Goal: Task Accomplishment & Management: Manage account settings

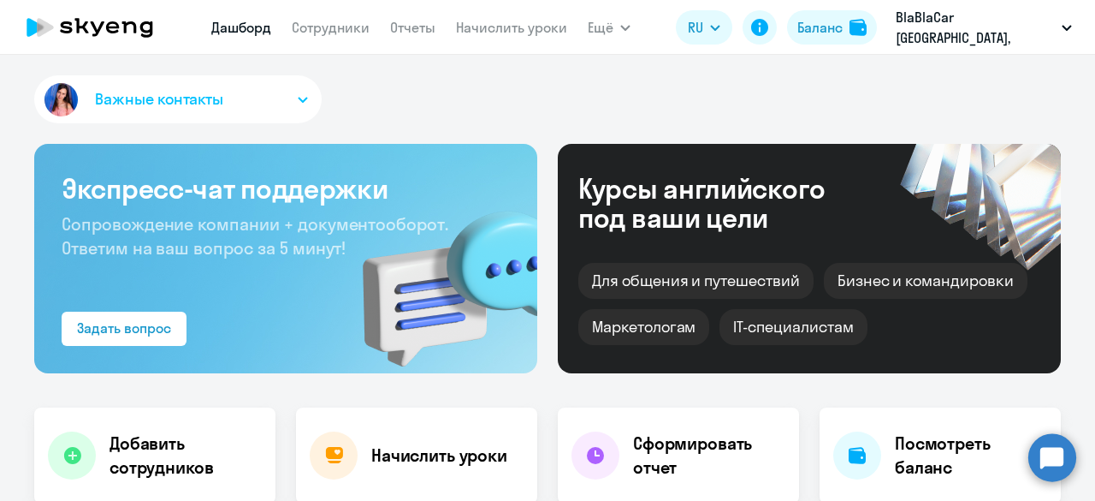
scroll to position [428, 0]
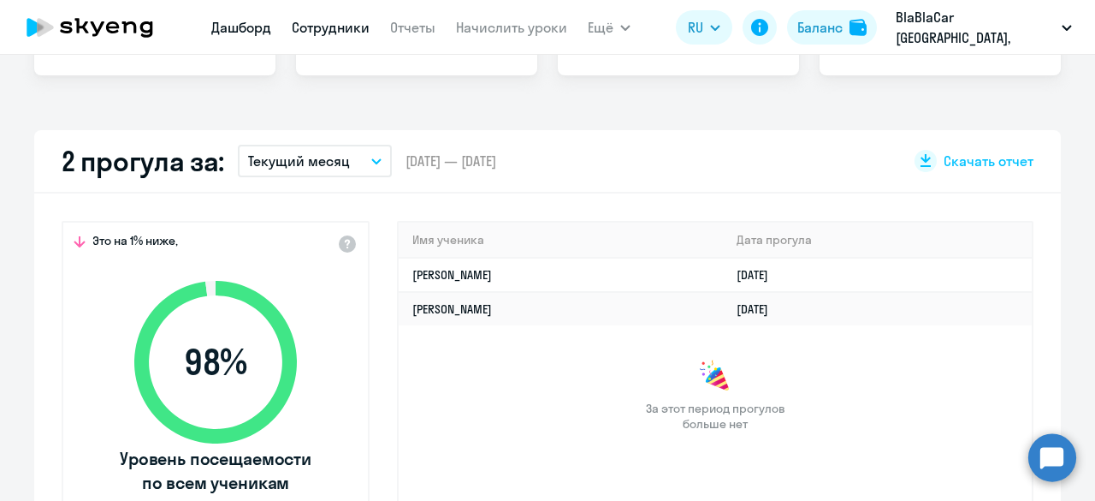
click at [336, 23] on link "Сотрудники" at bounding box center [331, 27] width 78 height 17
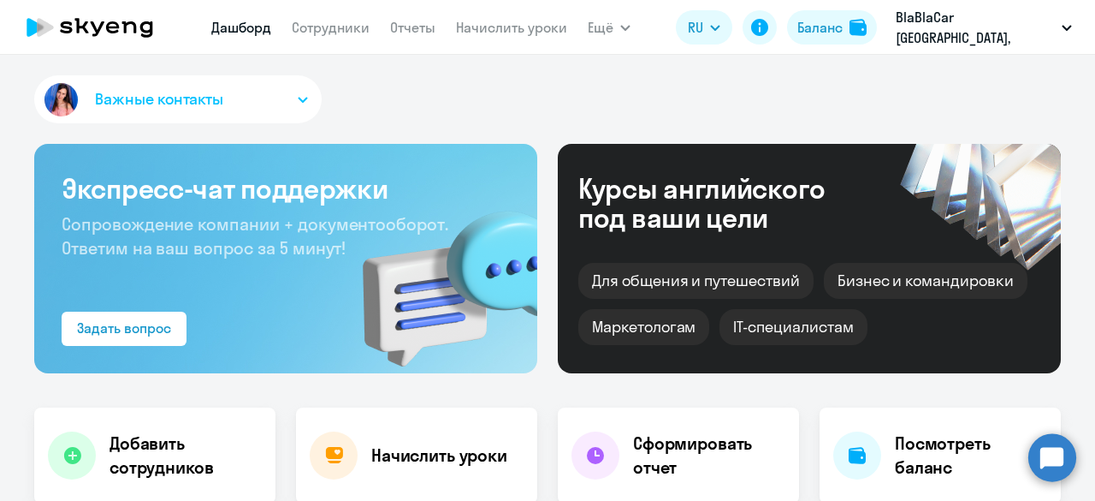
select select "30"
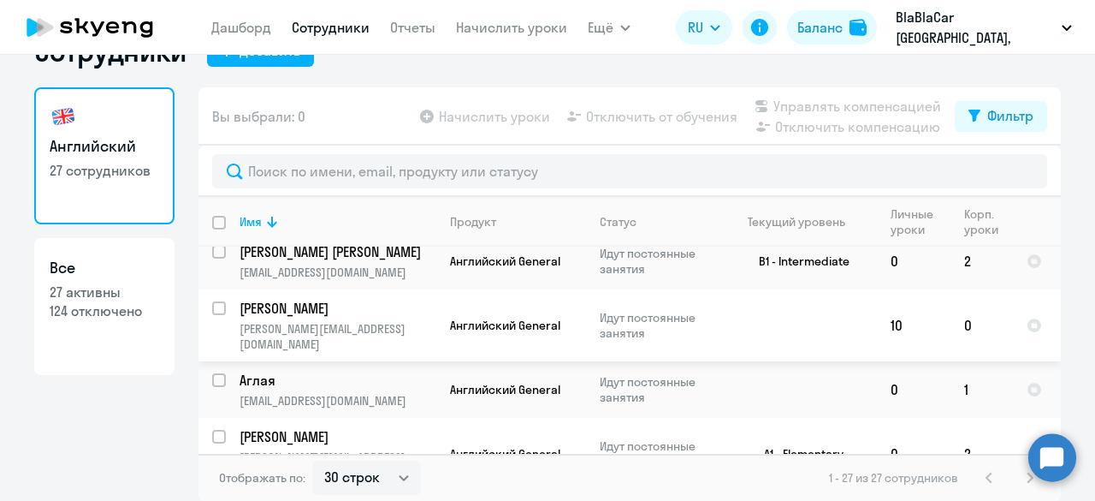
scroll to position [1027, 0]
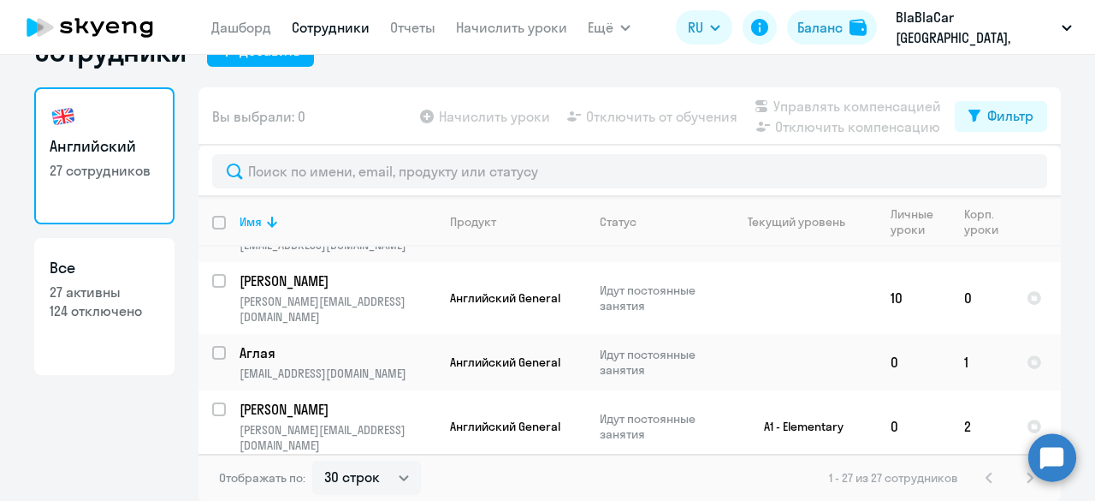
click at [297, 471] on p "[PERSON_NAME]" at bounding box center [336, 480] width 193 height 19
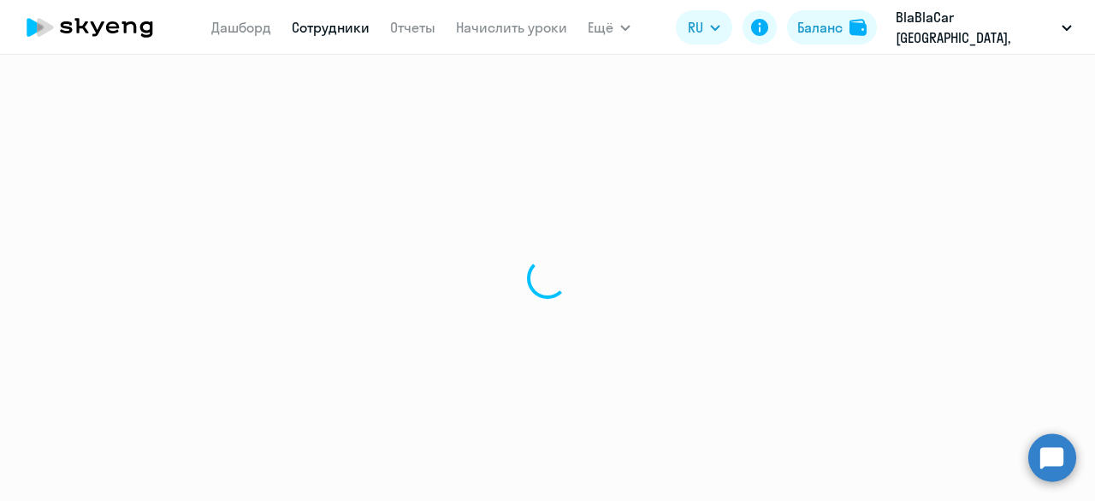
select select "english"
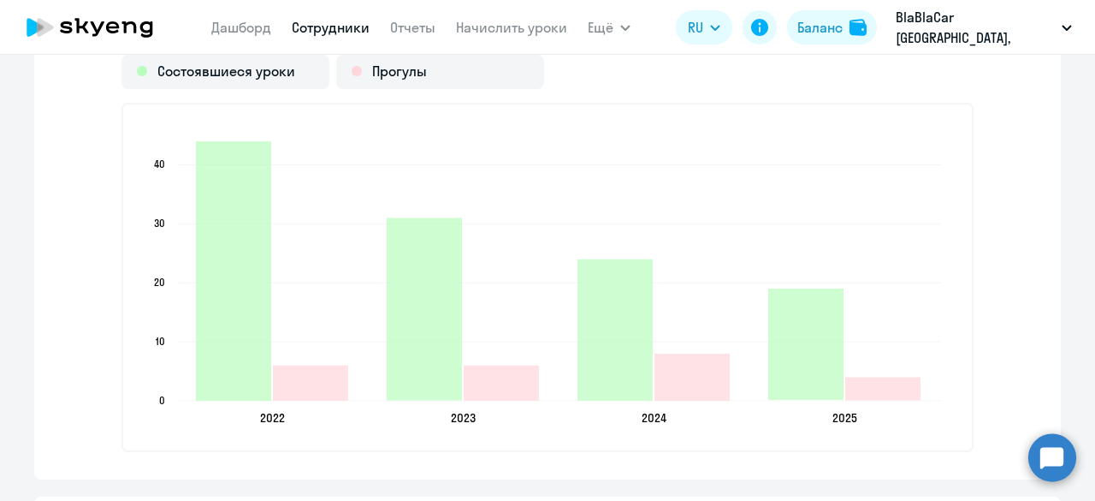
scroll to position [2053, 0]
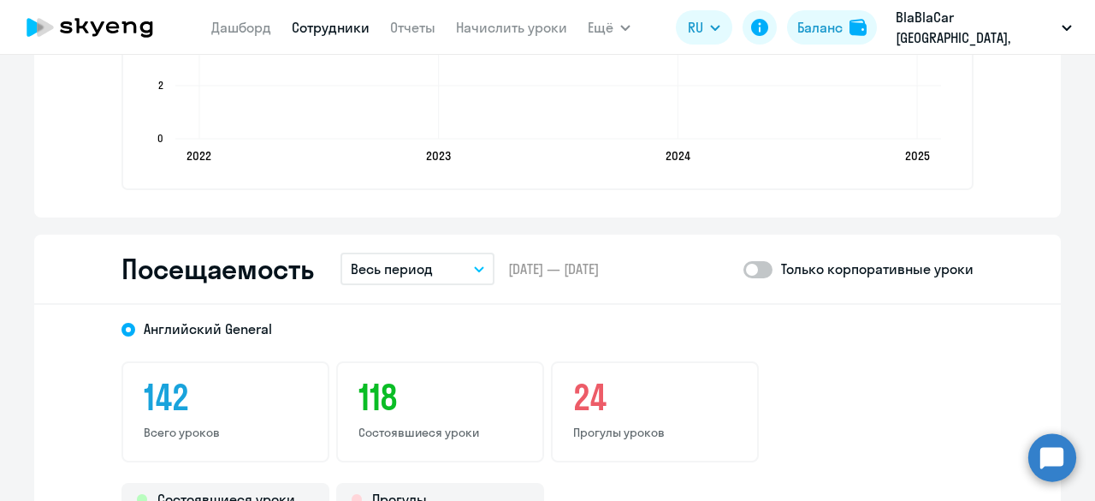
click at [435, 270] on button "Весь период" at bounding box center [418, 268] width 154 height 33
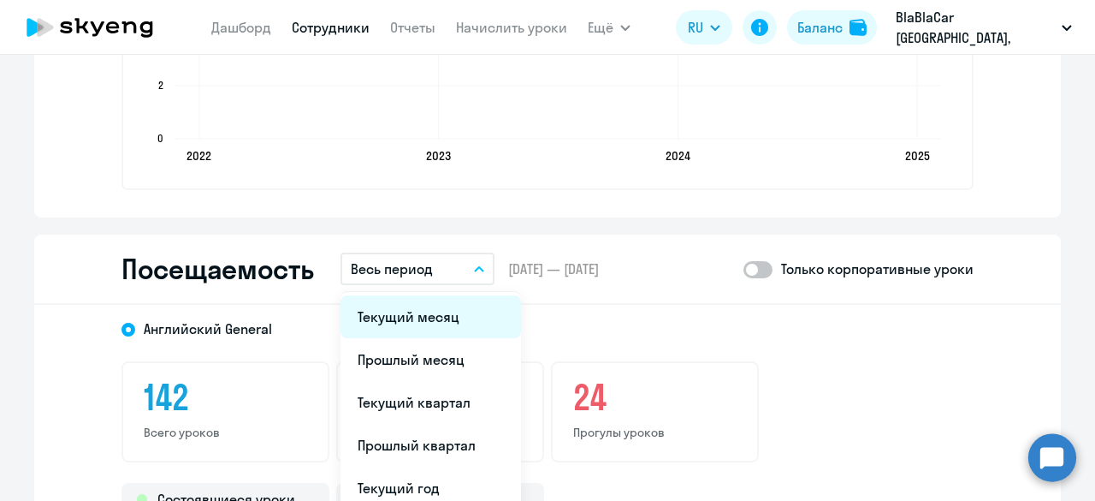
click at [411, 321] on li "Текущий месяц" at bounding box center [431, 316] width 181 height 43
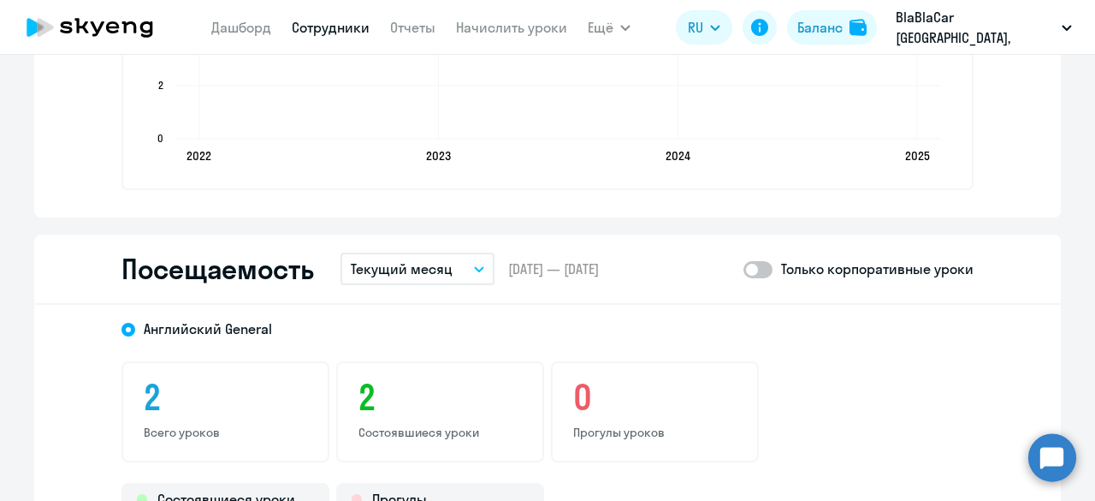
click at [413, 264] on p "Текущий месяц" at bounding box center [402, 268] width 102 height 21
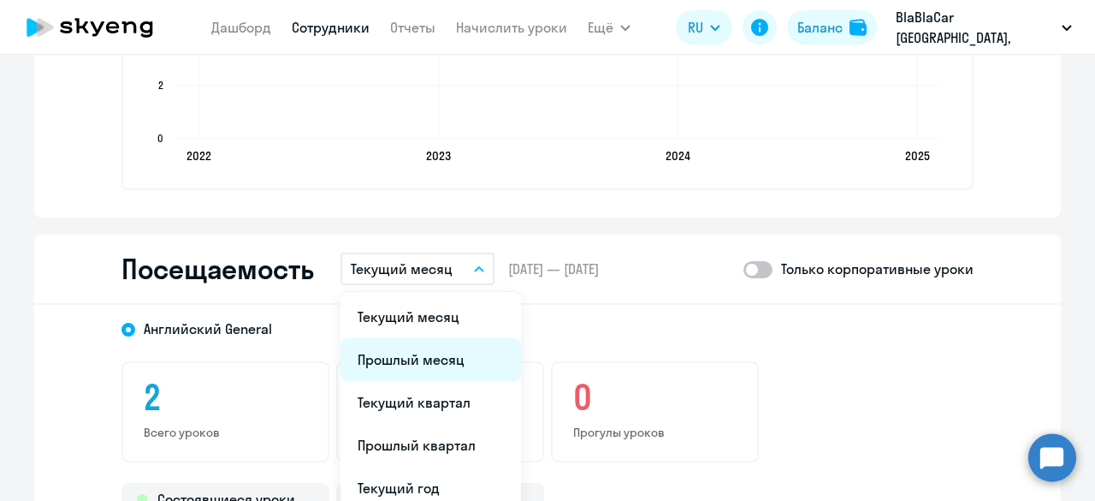
click at [404, 353] on li "Прошлый месяц" at bounding box center [431, 359] width 181 height 43
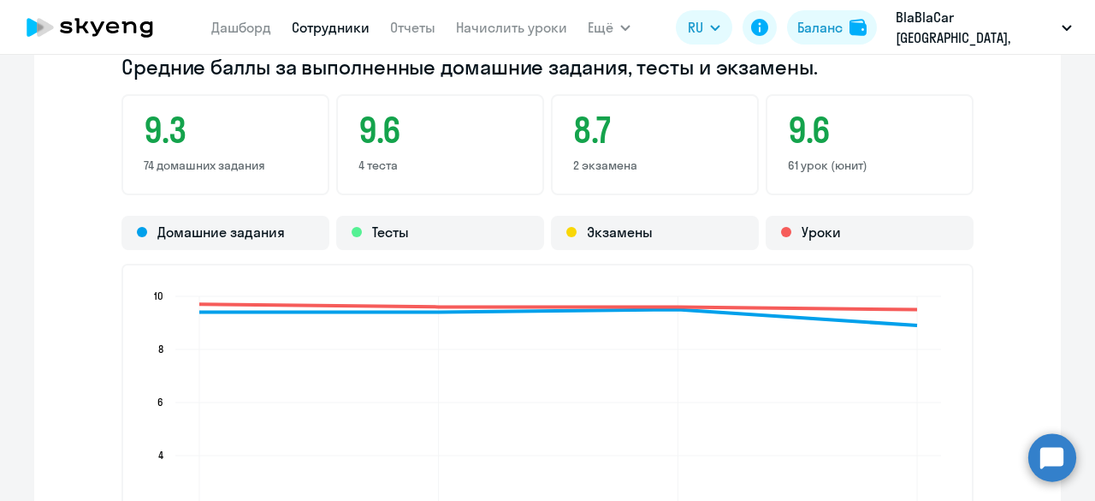
scroll to position [1626, 0]
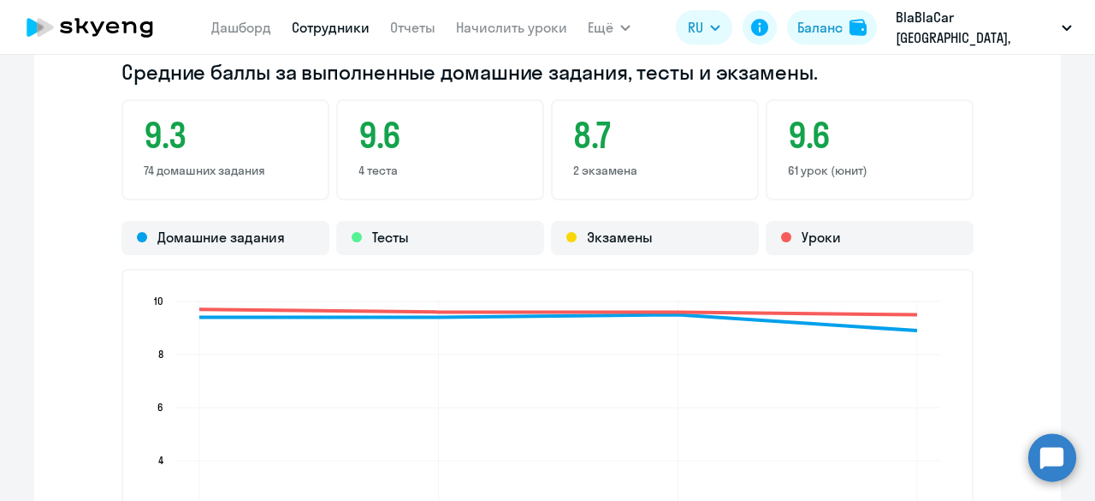
click at [341, 27] on link "Сотрудники" at bounding box center [331, 27] width 78 height 17
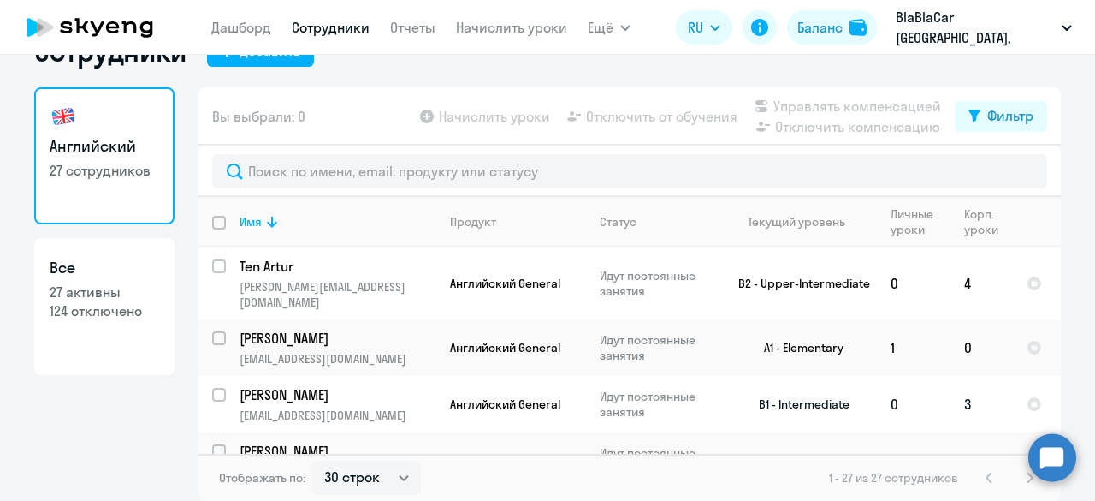
scroll to position [1343, 0]
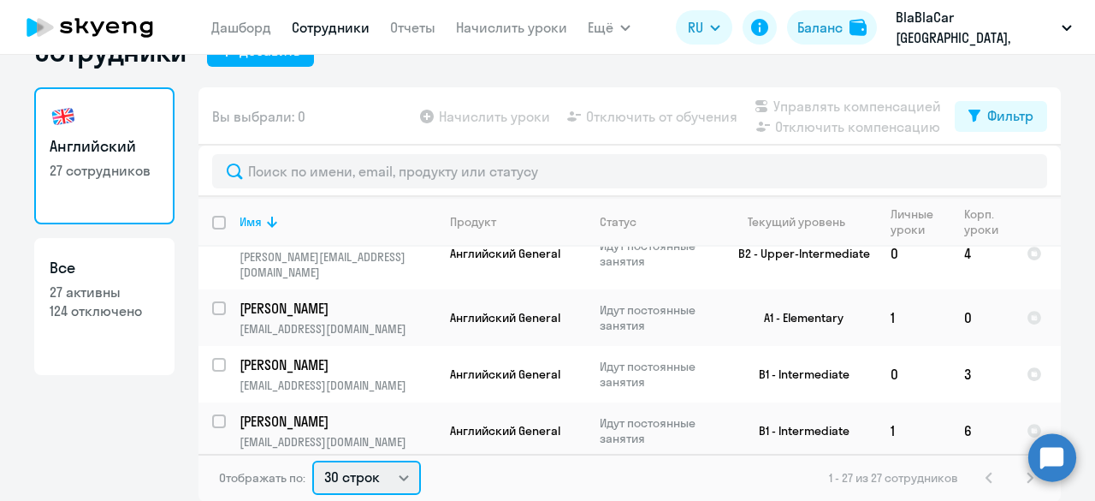
click at [357, 483] on select "30 строк 50 строк 100 строк" at bounding box center [366, 477] width 109 height 34
select select "100"
click at [312, 460] on select "30 строк 50 строк 100 строк" at bounding box center [366, 477] width 109 height 34
click at [217, 216] on input "deselect all" at bounding box center [229, 233] width 34 height 34
checkbox input "true"
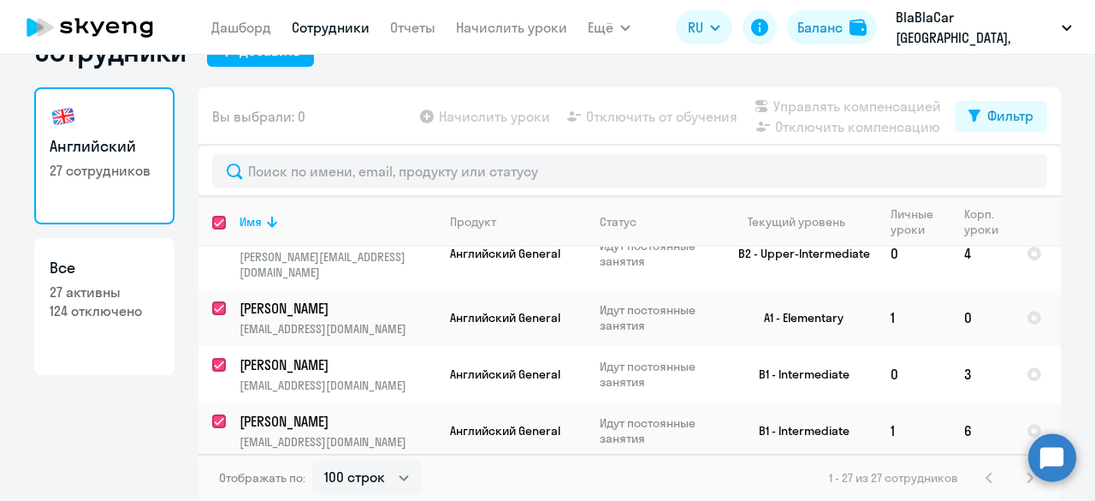
checkbox input "true"
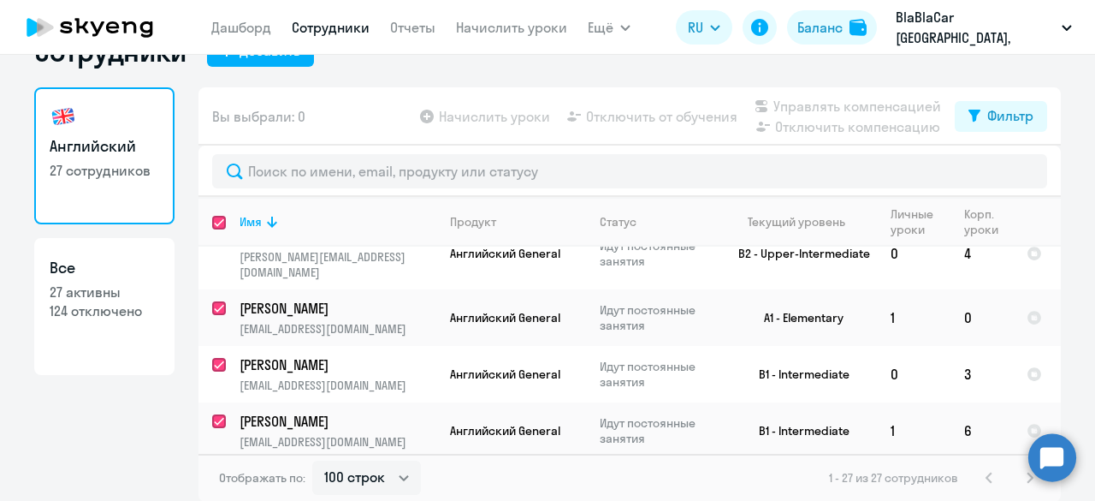
checkbox input "true"
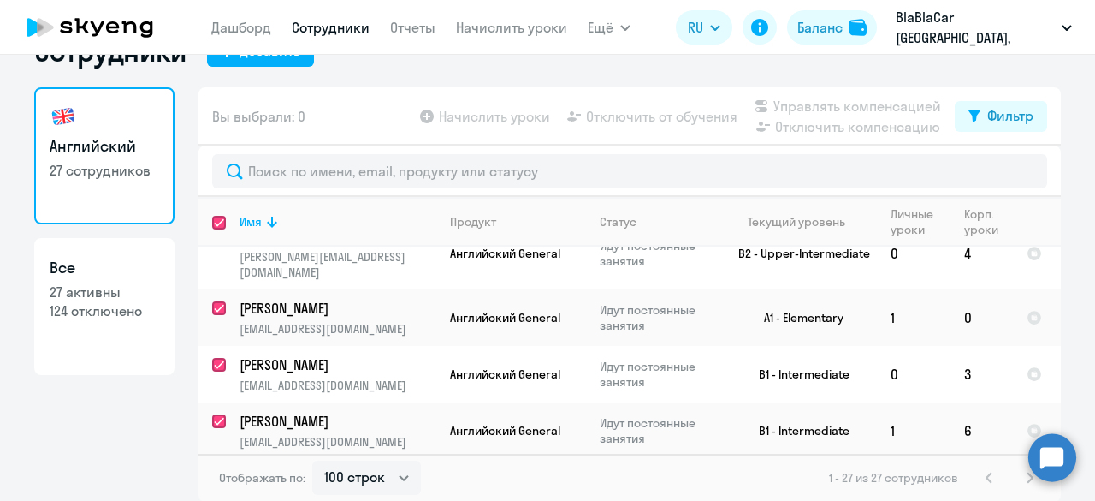
checkbox input "true"
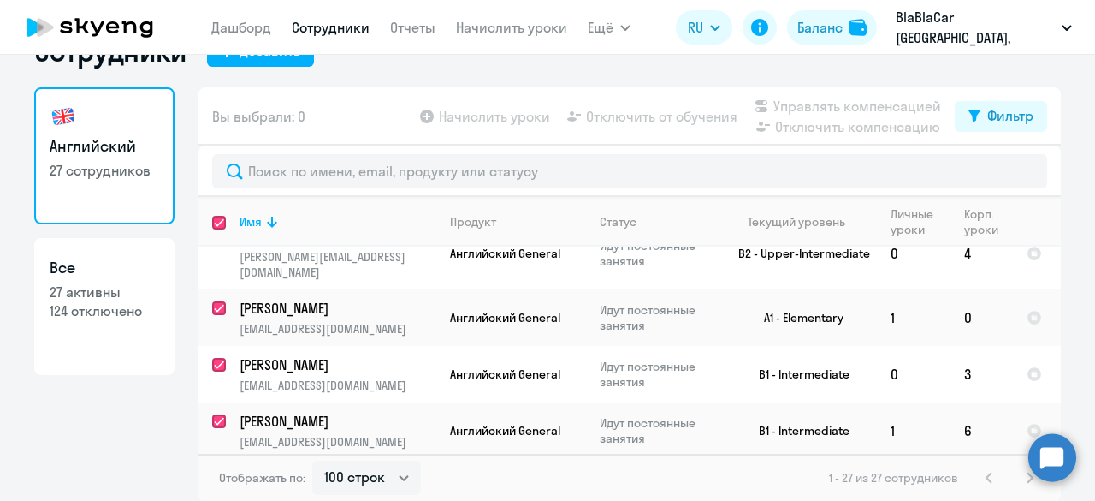
checkbox input "true"
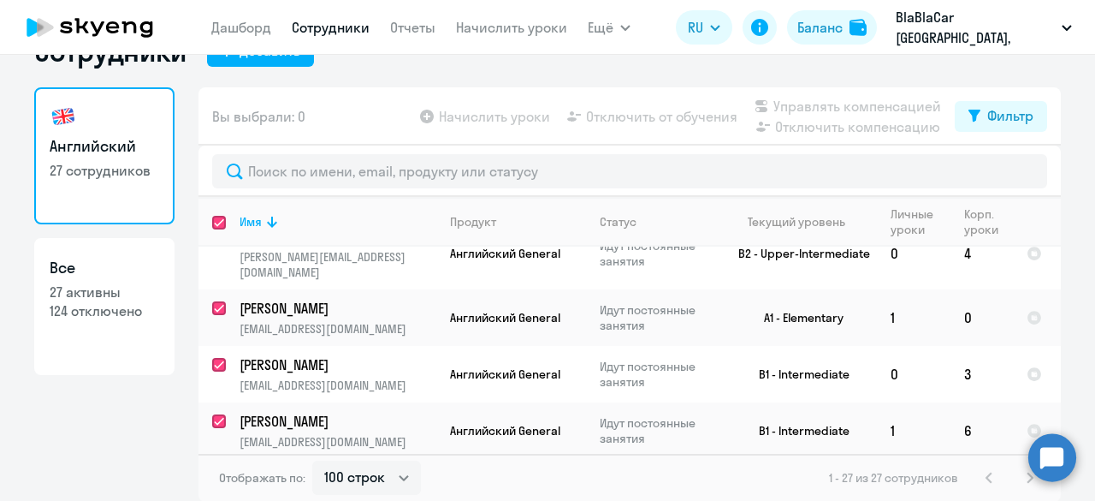
checkbox input "true"
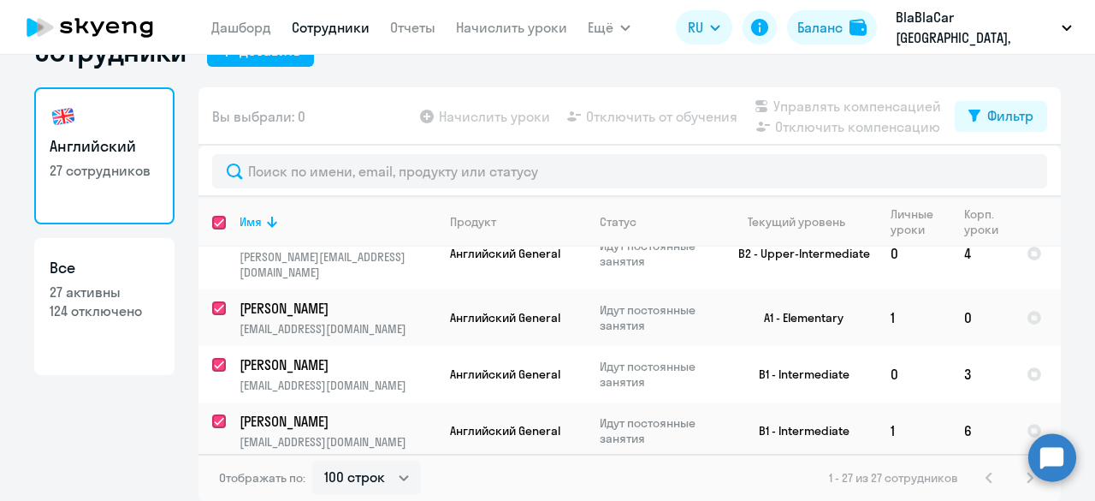
checkbox input "true"
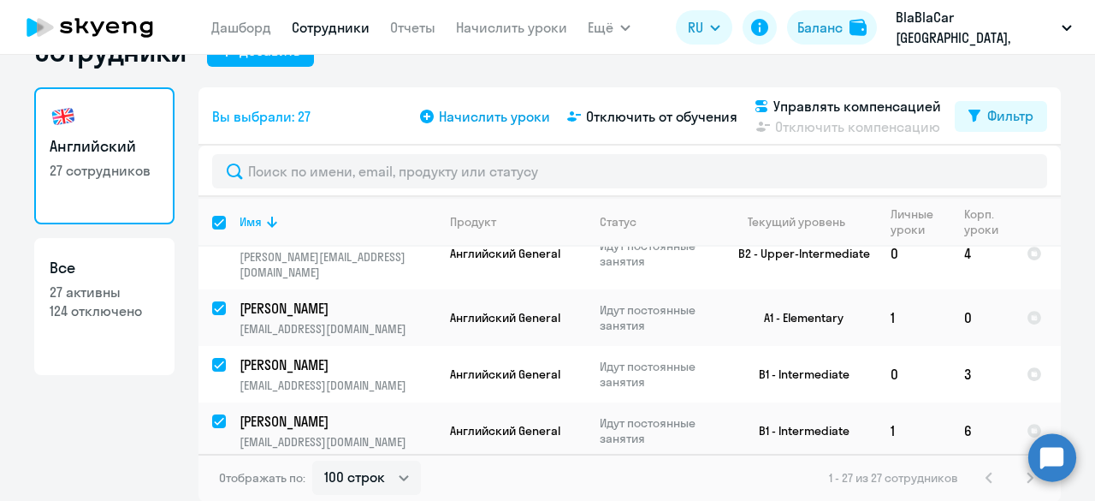
click at [479, 122] on span "Начислить уроки" at bounding box center [494, 116] width 111 height 21
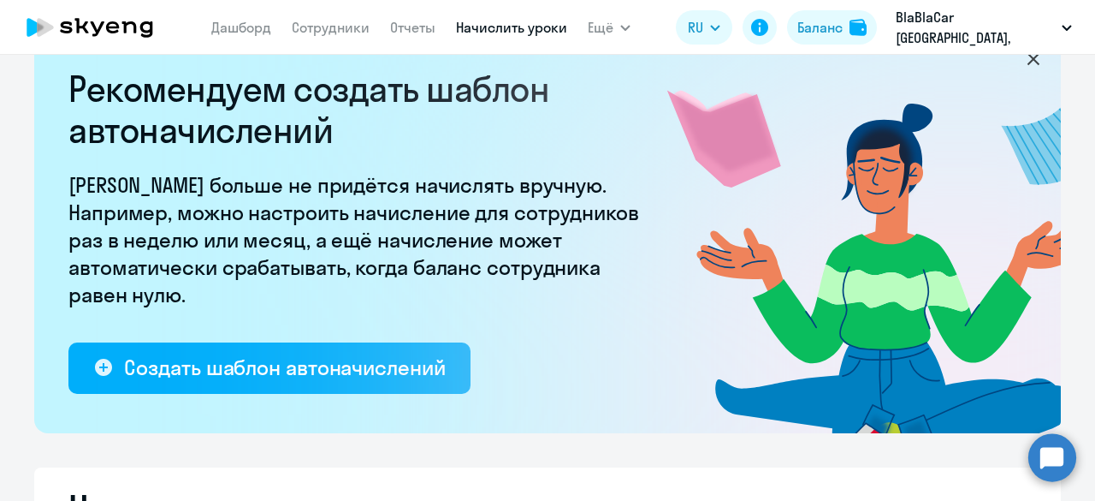
select select "10"
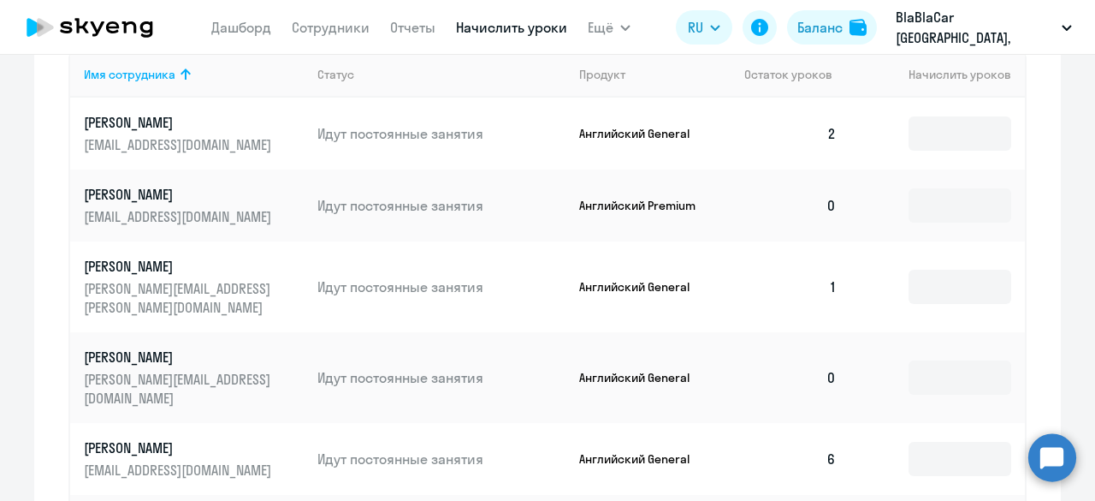
scroll to position [767, 0]
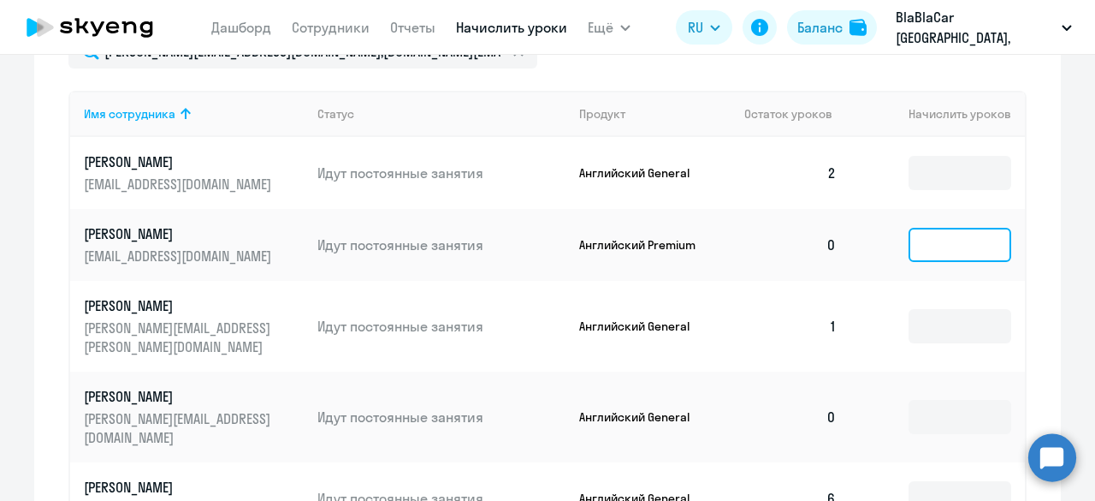
click at [924, 239] on input at bounding box center [960, 245] width 103 height 34
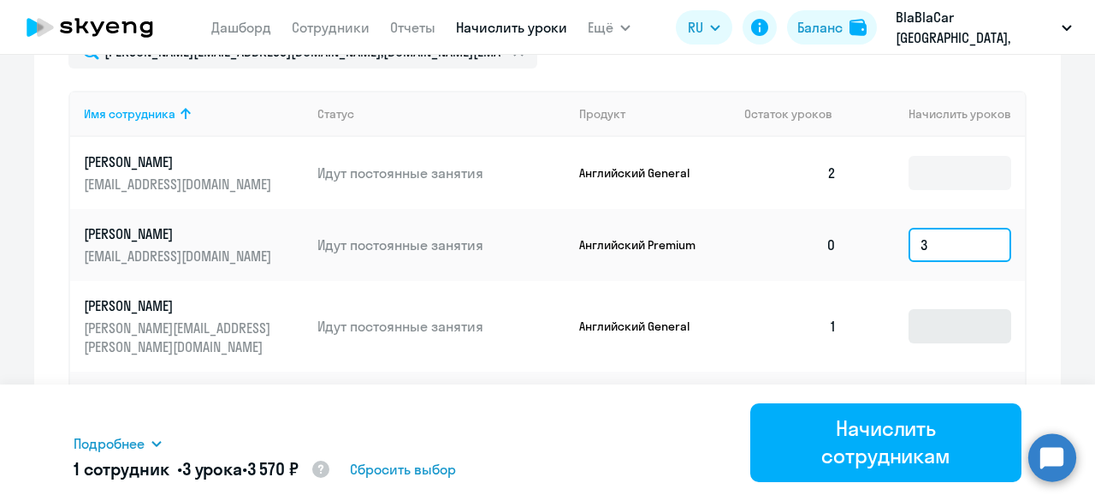
type input "3"
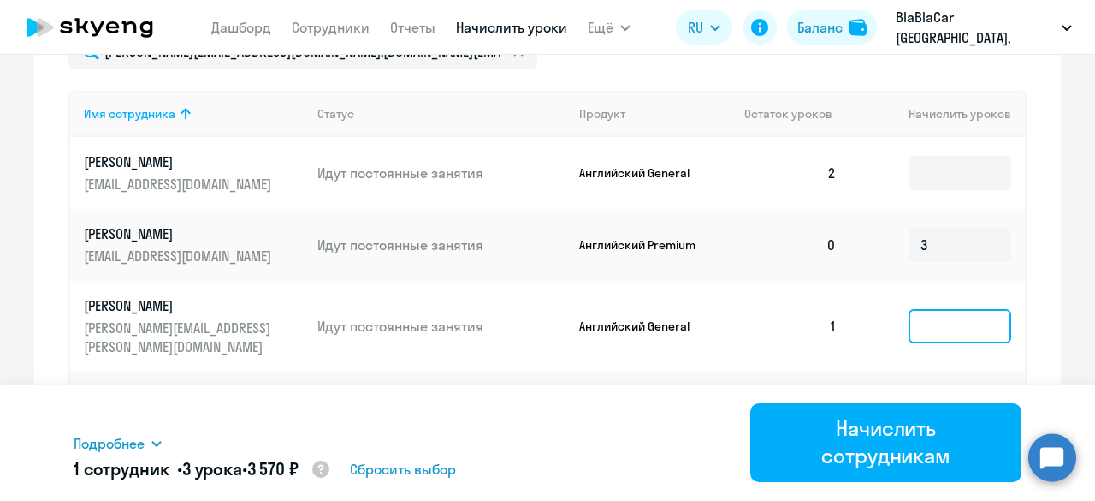
click at [923, 312] on input at bounding box center [960, 326] width 103 height 34
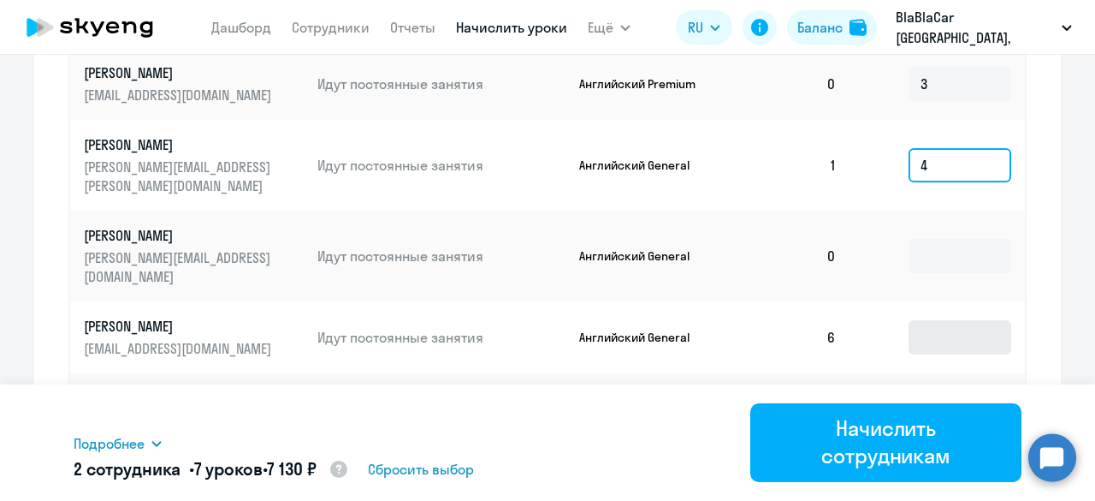
scroll to position [938, 0]
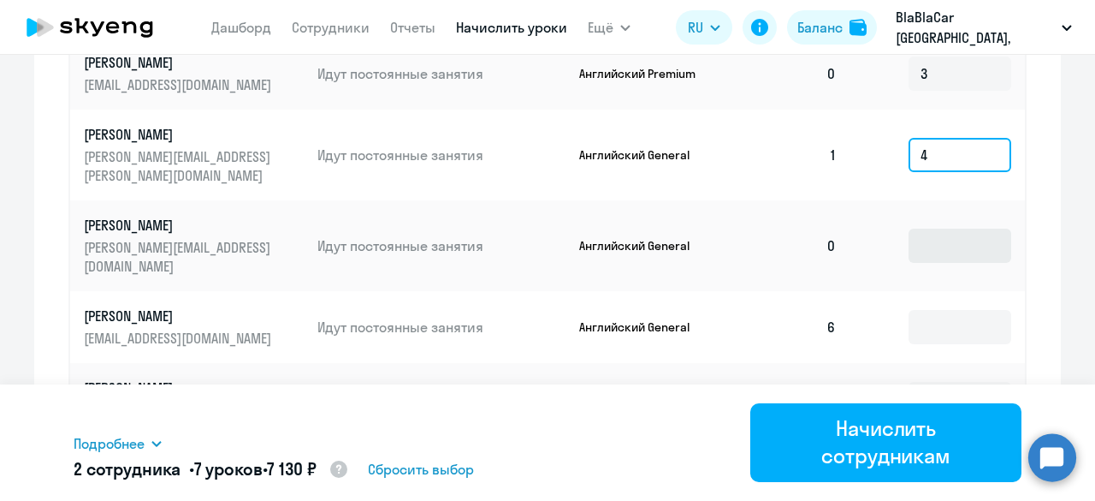
type input "4"
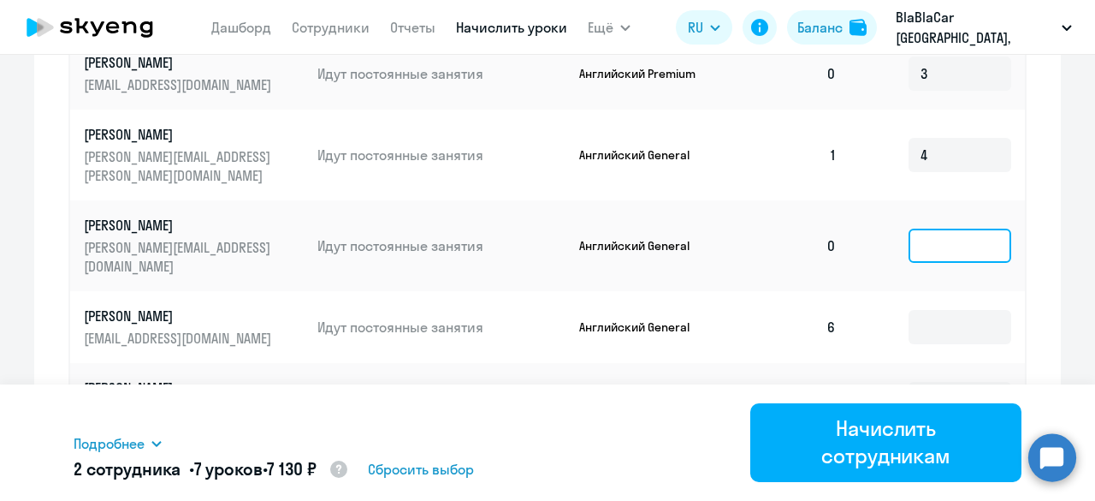
click at [922, 228] on input at bounding box center [960, 245] width 103 height 34
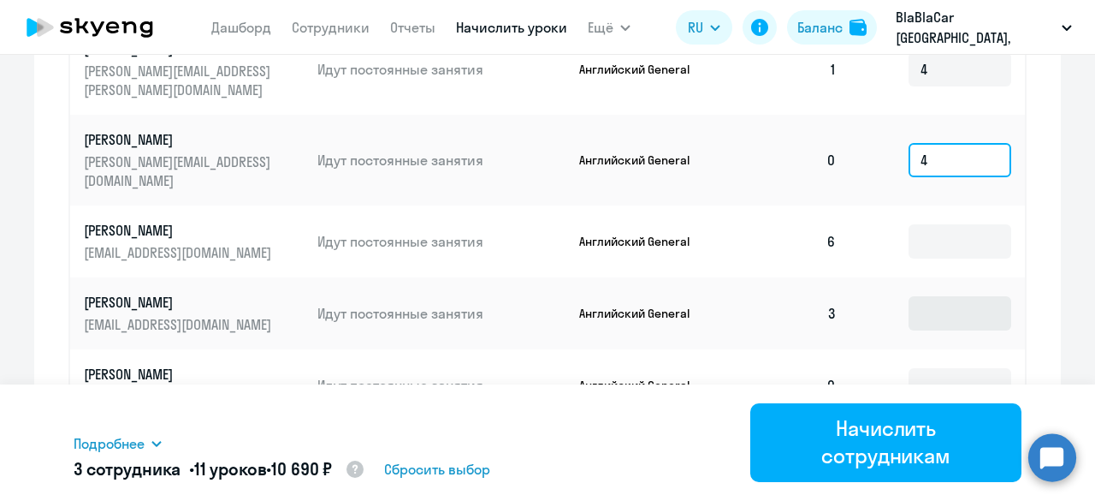
type input "4"
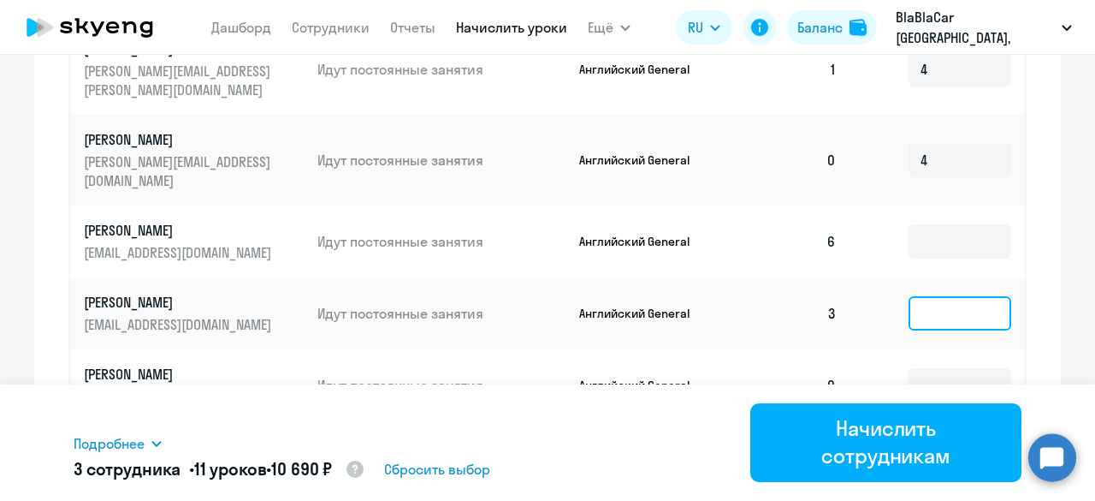
click at [921, 296] on input at bounding box center [960, 313] width 103 height 34
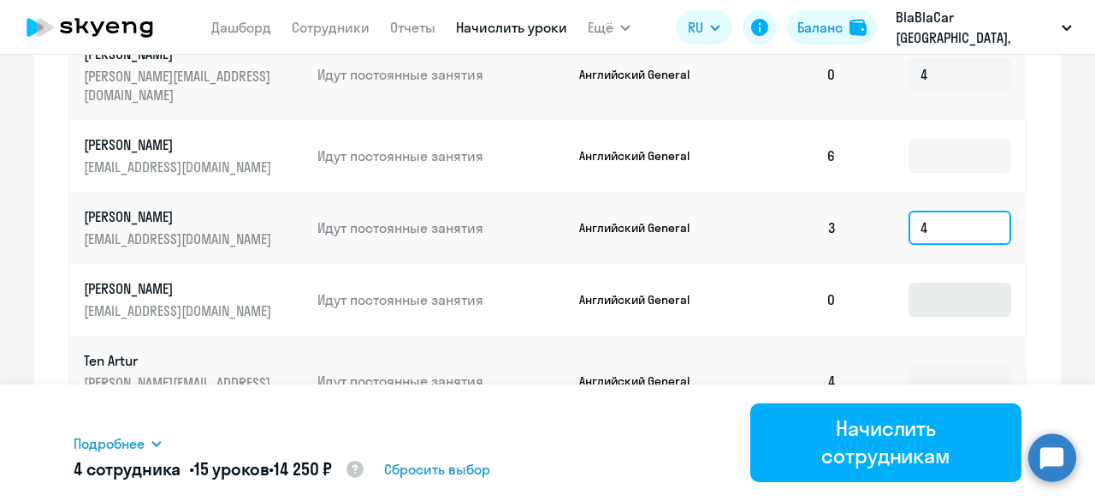
type input "4"
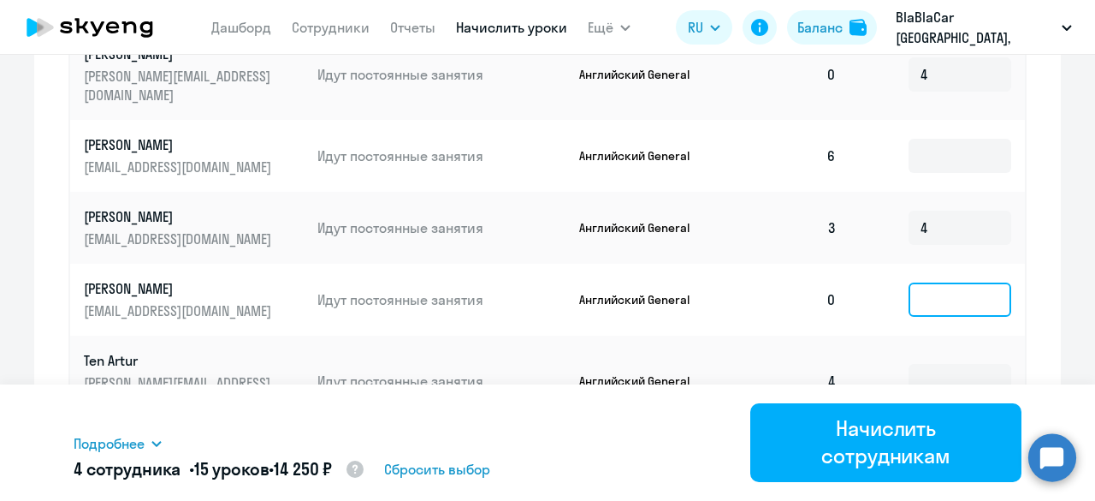
click at [922, 282] on input at bounding box center [960, 299] width 103 height 34
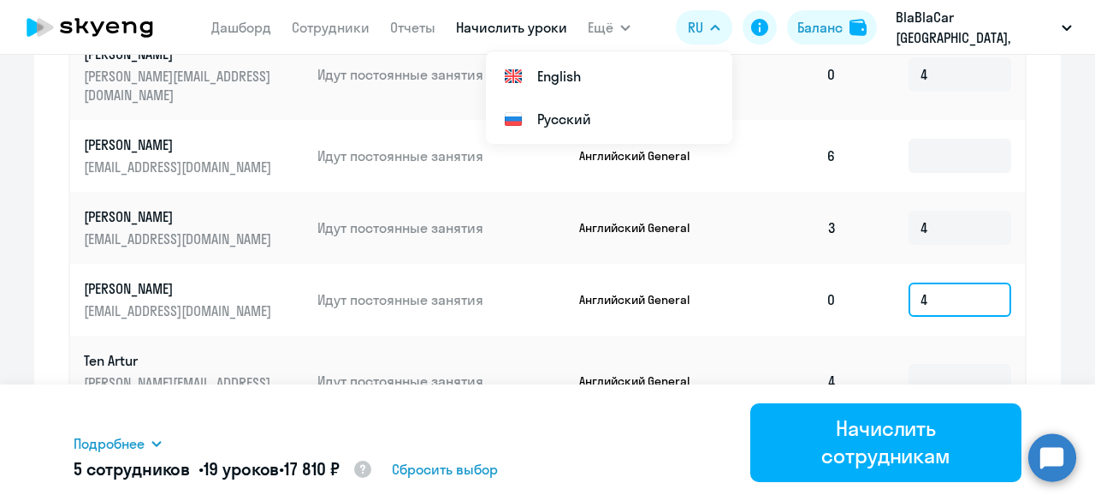
type input "4"
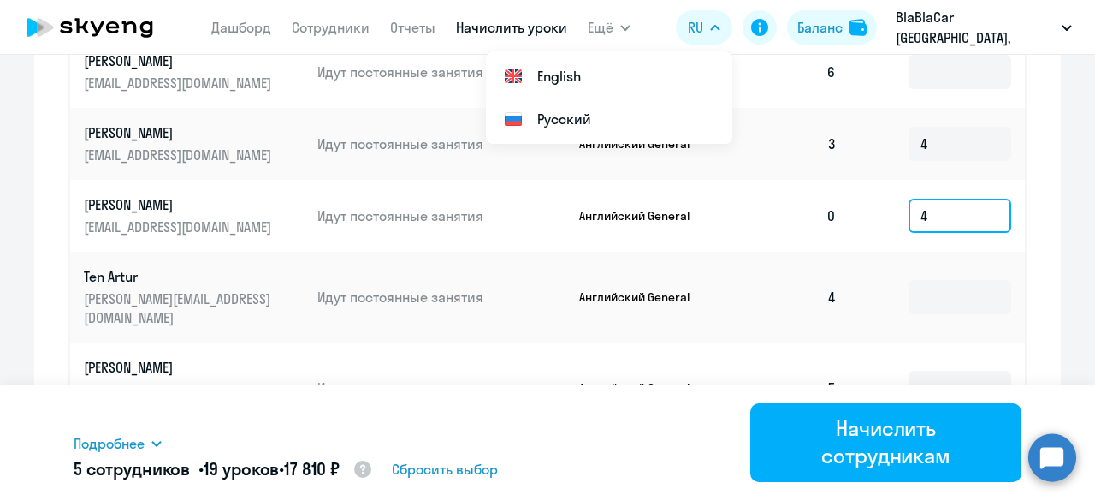
scroll to position [1194, 0]
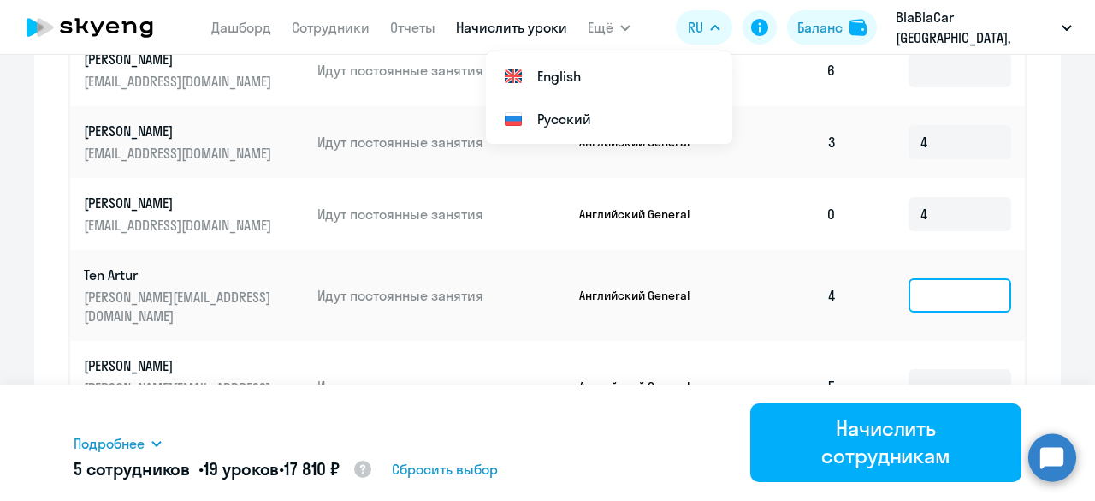
click at [923, 278] on input at bounding box center [960, 295] width 103 height 34
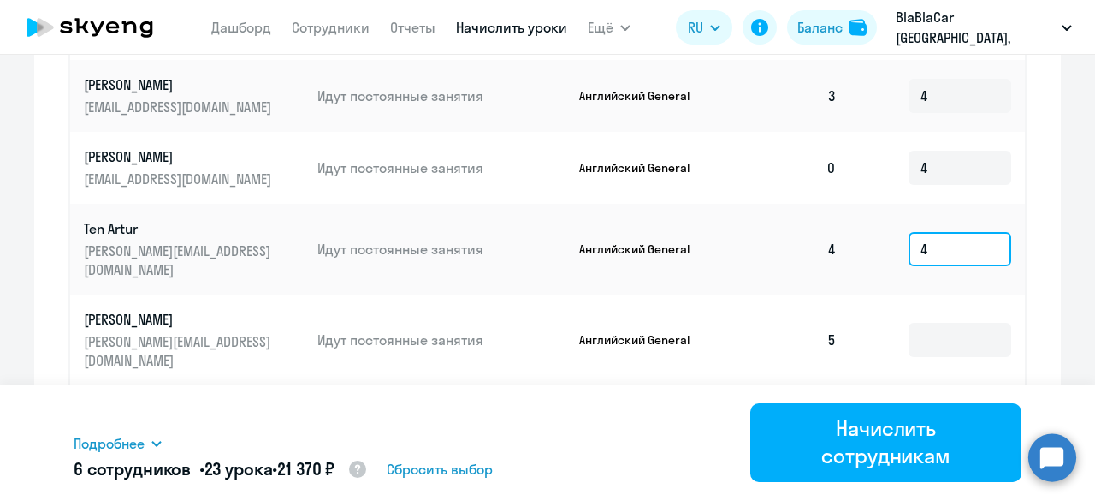
scroll to position [1265, 0]
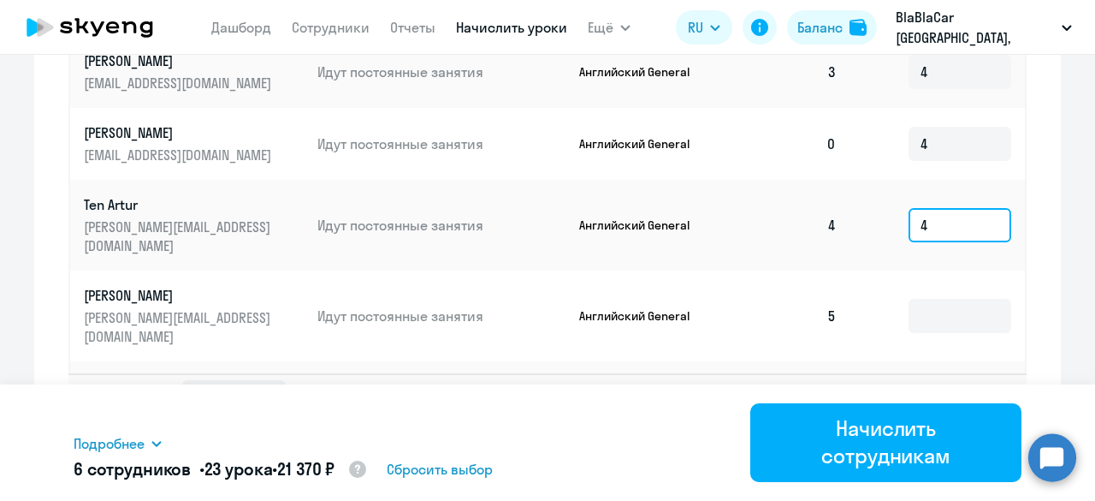
type input "4"
click at [240, 380] on select "10 строк 30 строк 50 строк" at bounding box center [234, 397] width 104 height 34
select select "50"
click at [182, 380] on select "10 строк 30 строк 50 строк" at bounding box center [234, 397] width 104 height 34
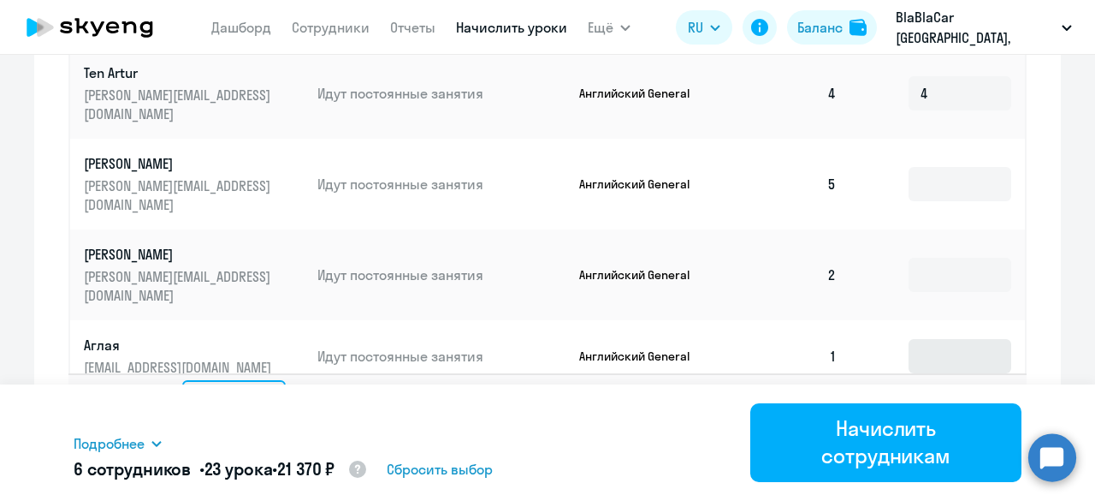
scroll to position [171, 0]
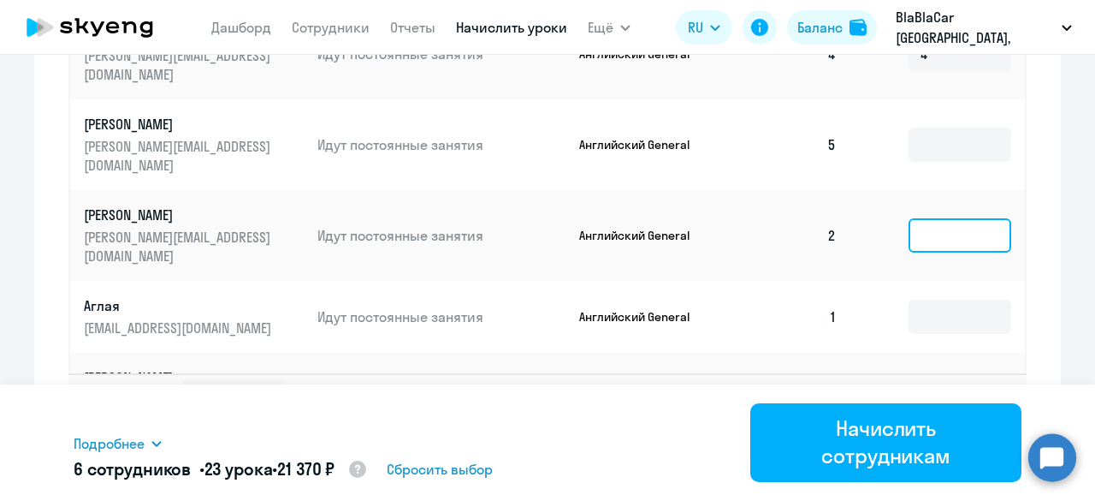
click at [909, 218] on input at bounding box center [960, 235] width 103 height 34
type input "4"
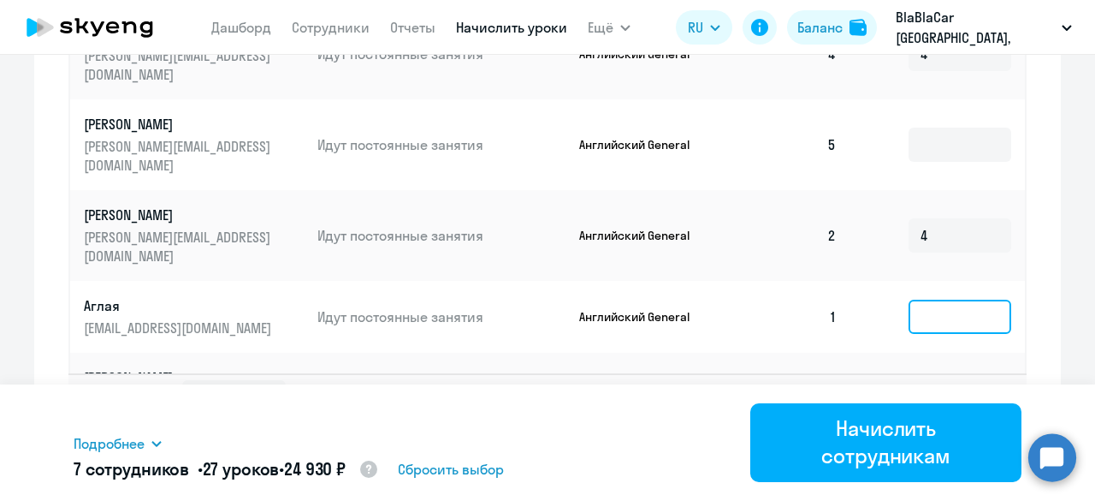
click at [926, 299] on input at bounding box center [960, 316] width 103 height 34
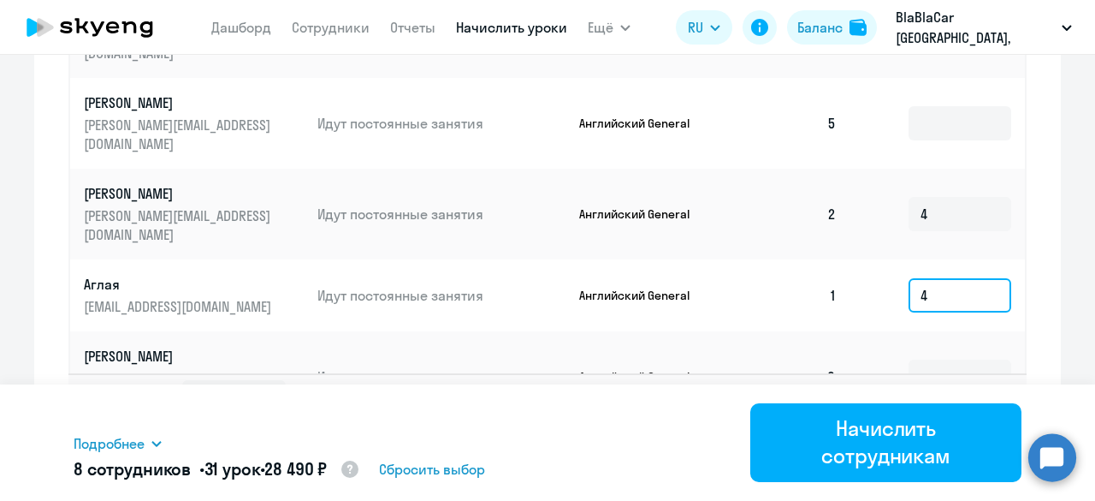
scroll to position [257, 0]
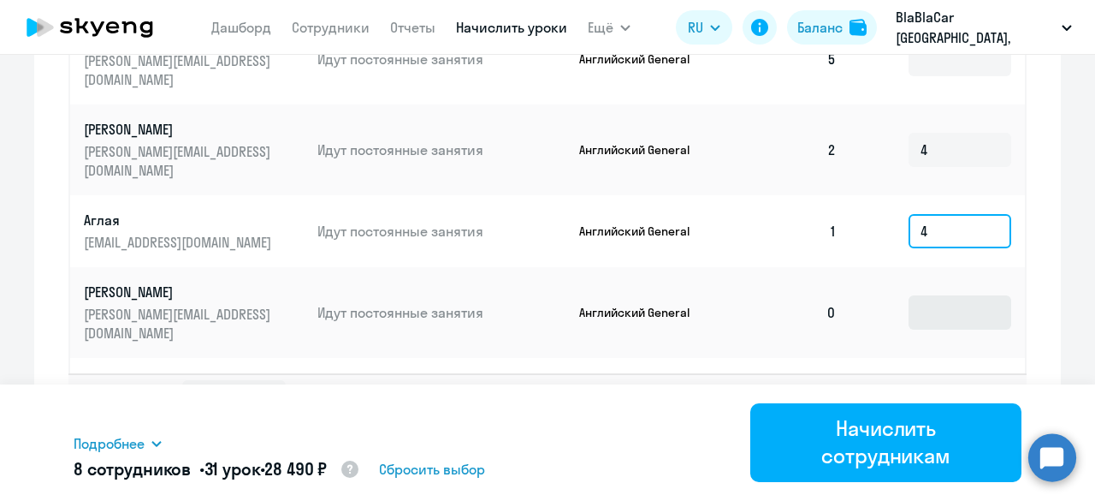
type input "4"
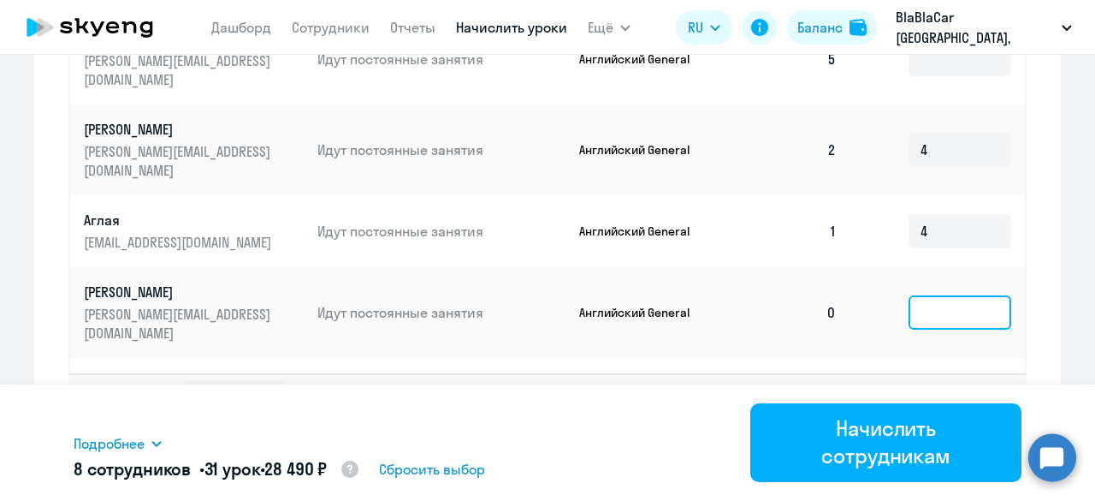
click at [909, 295] on input at bounding box center [960, 312] width 103 height 34
type input "4"
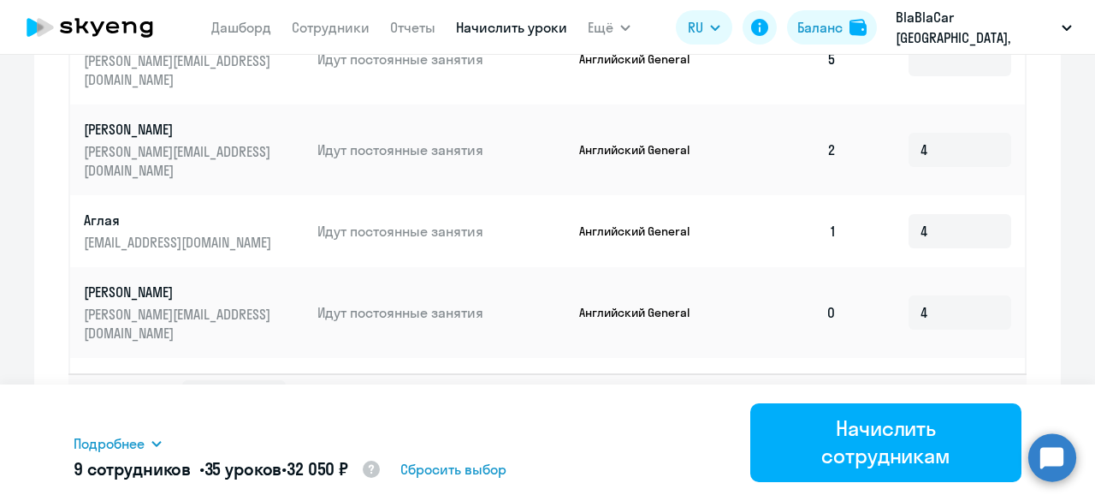
click at [934, 376] on input at bounding box center [960, 393] width 103 height 34
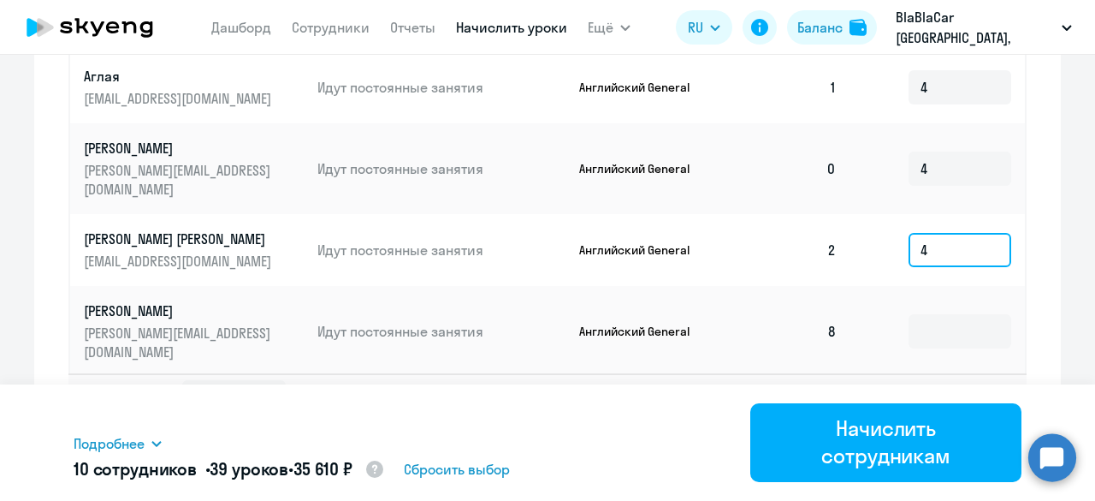
scroll to position [428, 0]
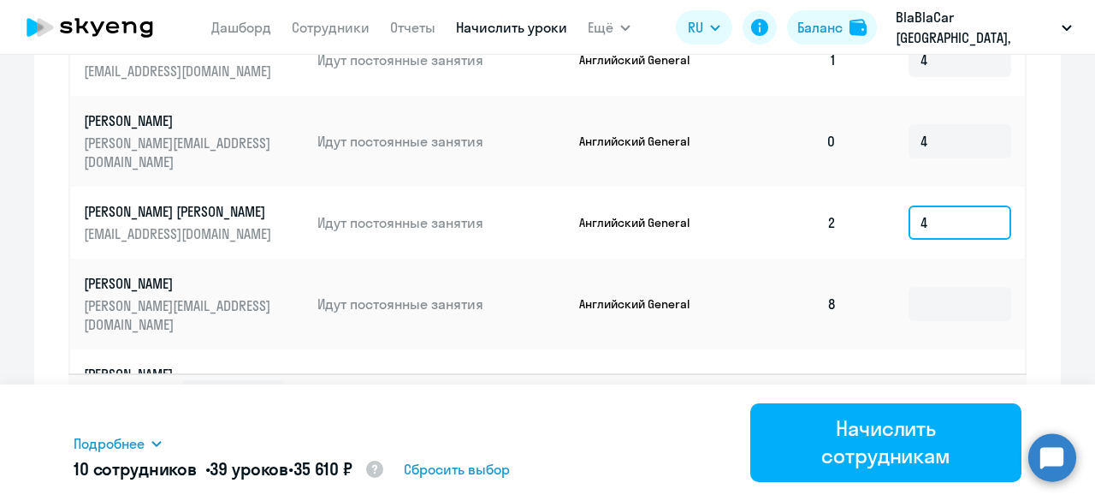
type input "4"
click at [912, 377] on input at bounding box center [960, 394] width 103 height 34
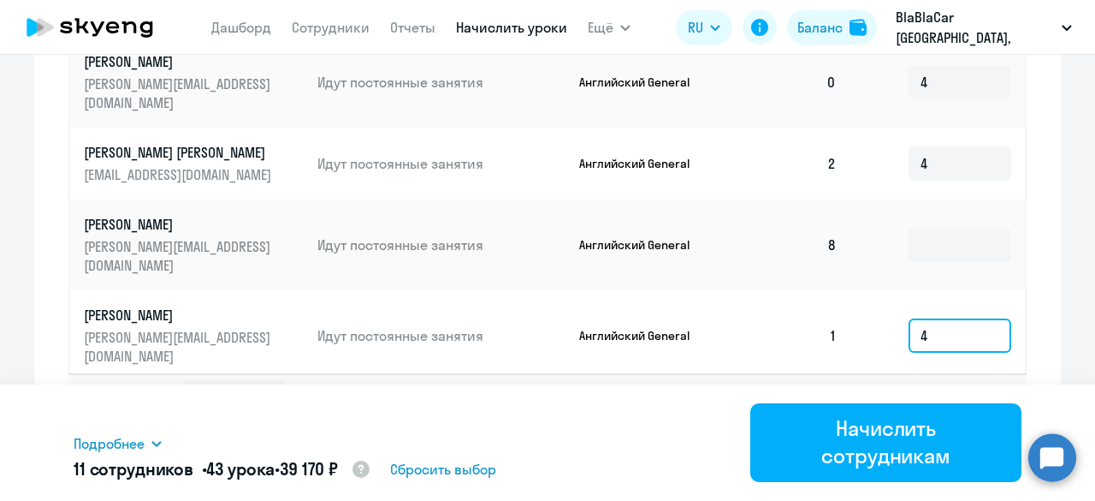
scroll to position [513, 0]
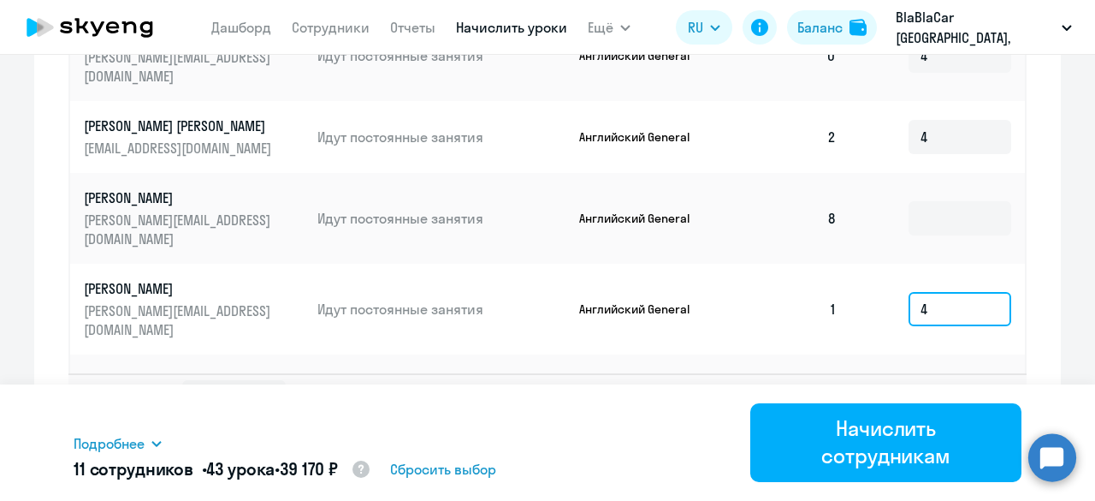
type input "4"
click at [909, 373] on input at bounding box center [960, 390] width 103 height 34
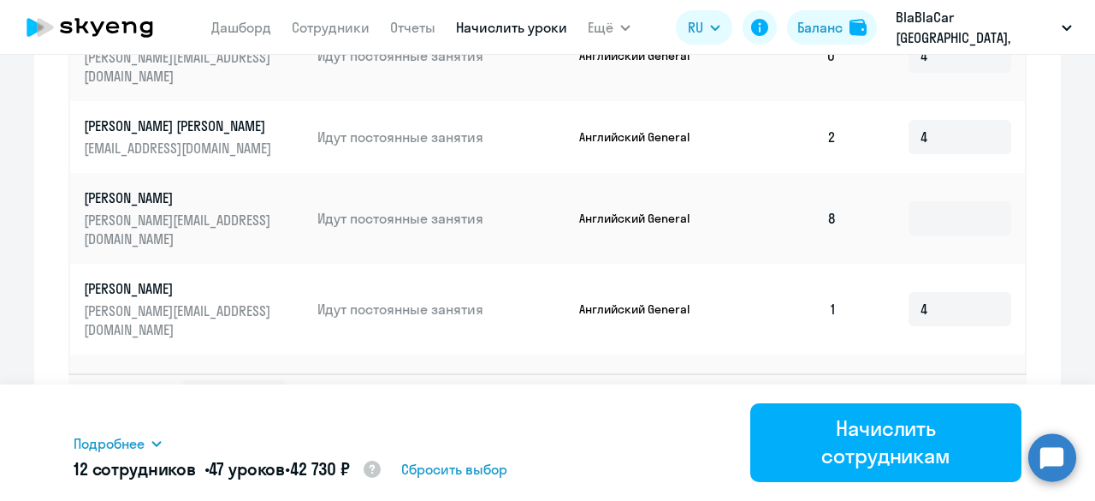
type input "4"
click at [909, 454] on input at bounding box center [960, 471] width 103 height 34
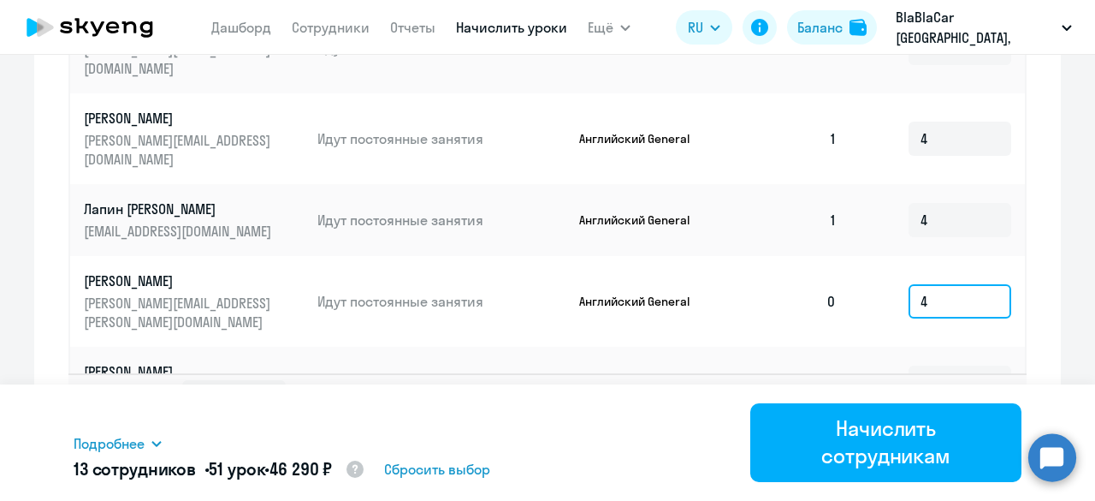
scroll to position [684, 0]
type input "4"
click at [909, 364] on input at bounding box center [960, 381] width 103 height 34
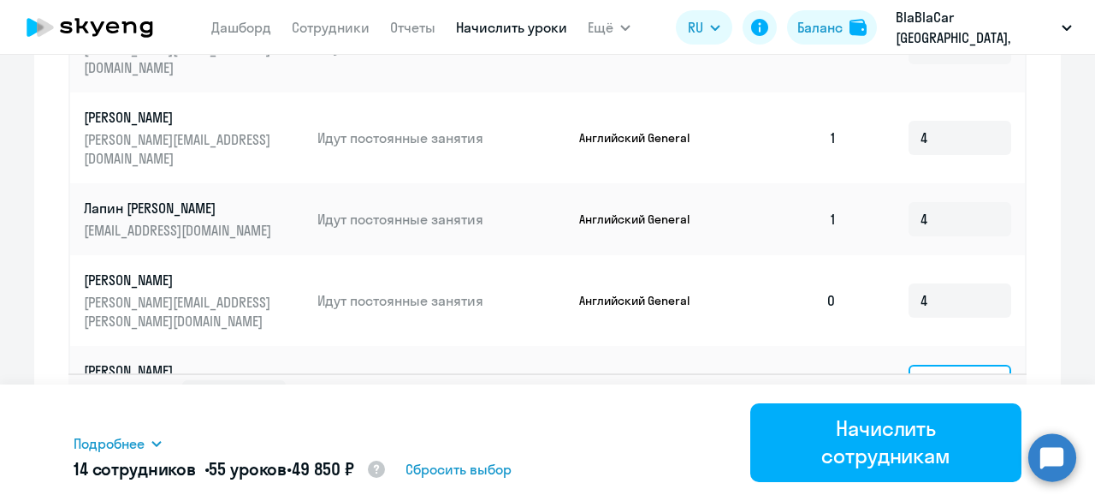
type input "4"
click at [917, 436] on input at bounding box center [960, 453] width 103 height 34
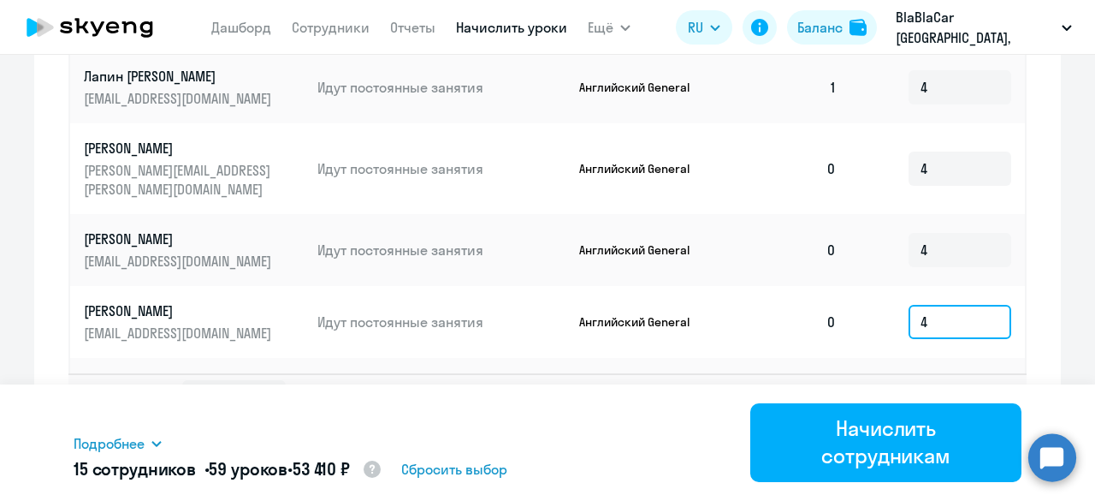
scroll to position [856, 0]
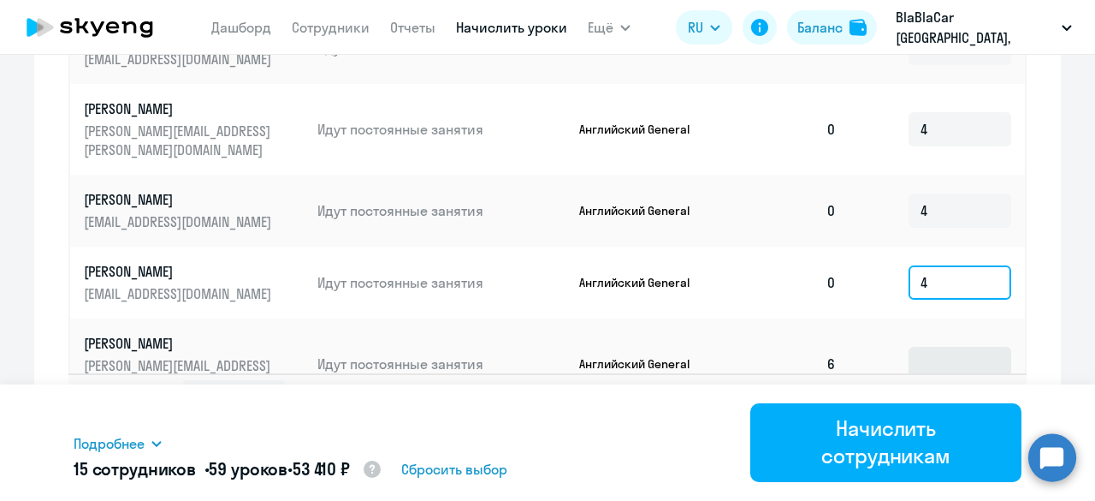
type input "4"
click at [919, 428] on input at bounding box center [960, 445] width 103 height 34
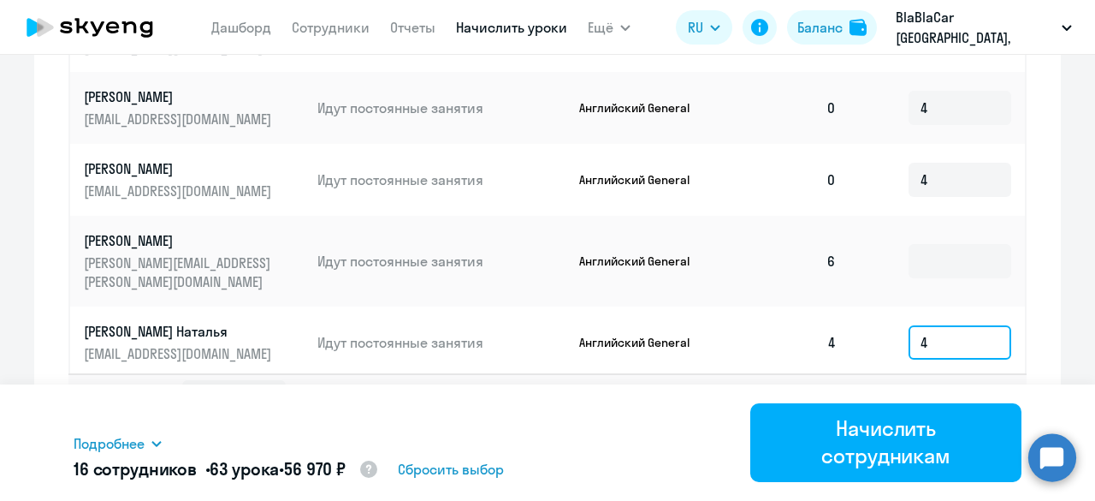
scroll to position [1027, 0]
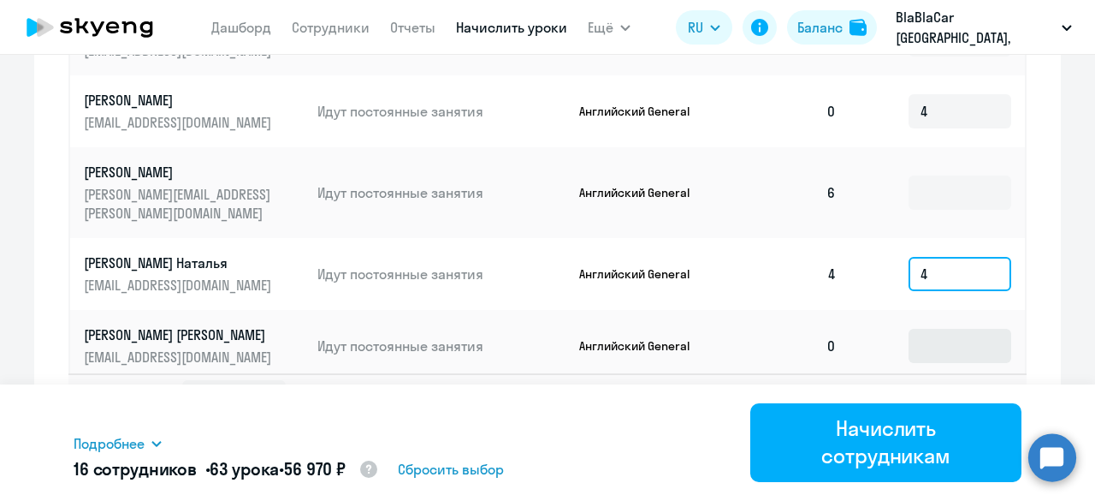
type input "4"
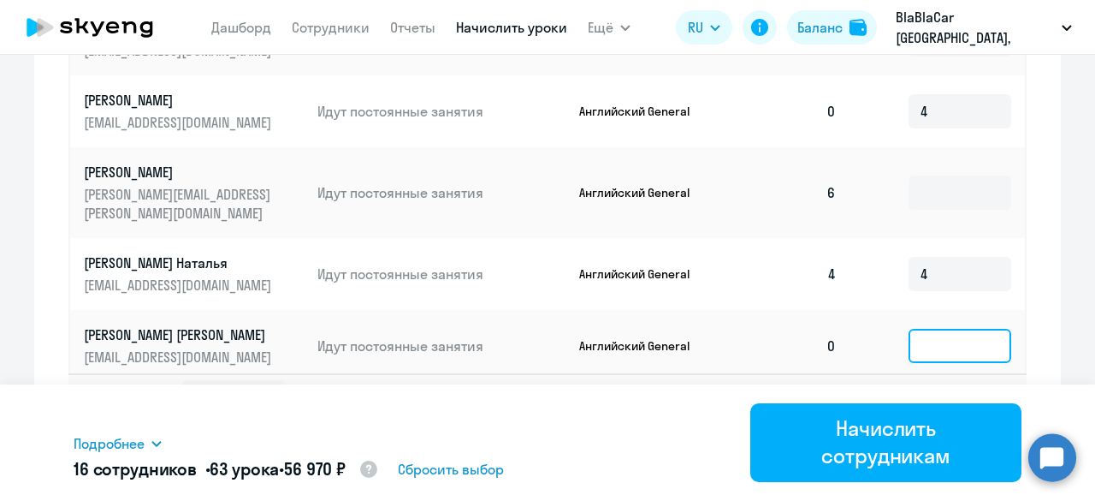
click at [909, 329] on input at bounding box center [960, 346] width 103 height 34
type input "4"
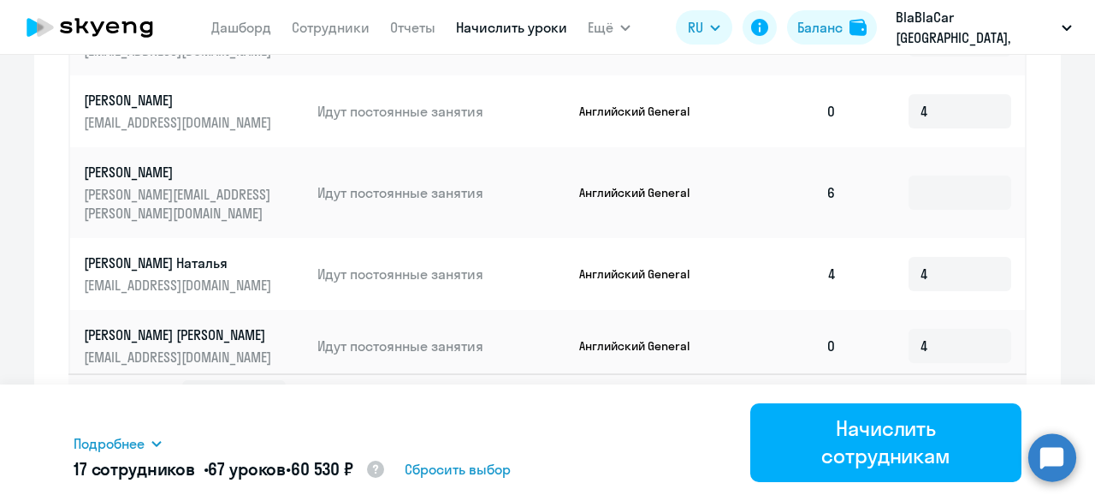
click at [909, 410] on input at bounding box center [960, 427] width 103 height 34
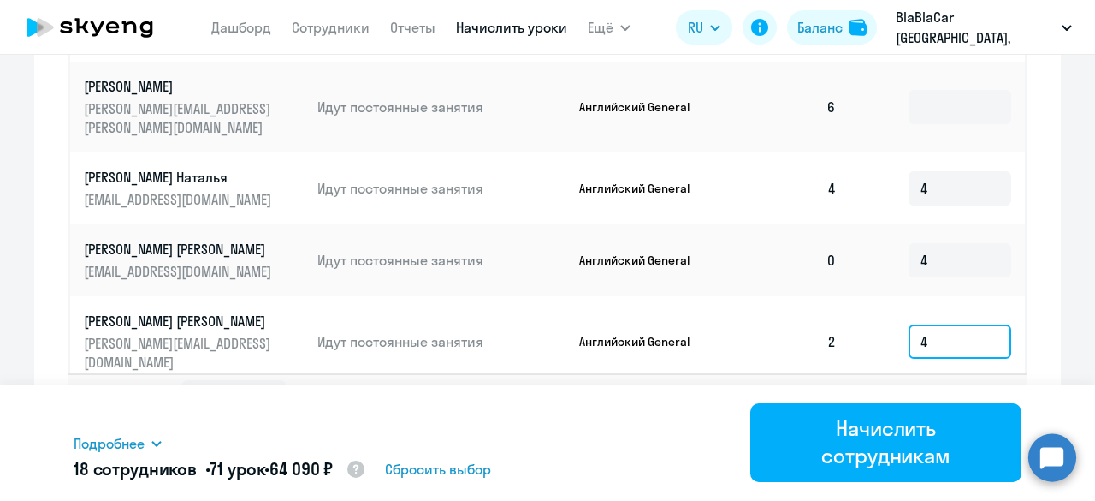
type input "4"
click at [909, 406] on input at bounding box center [960, 423] width 103 height 34
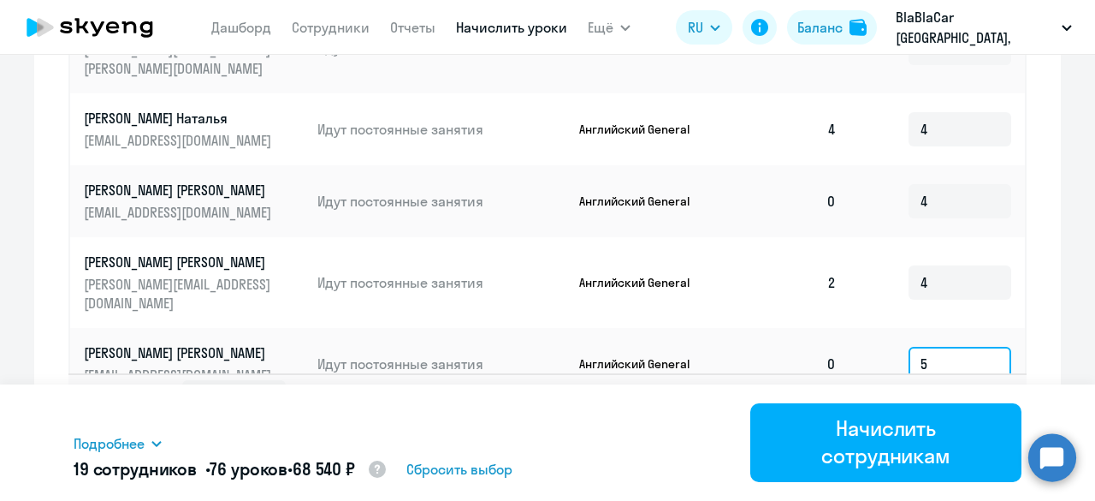
scroll to position [1278, 0]
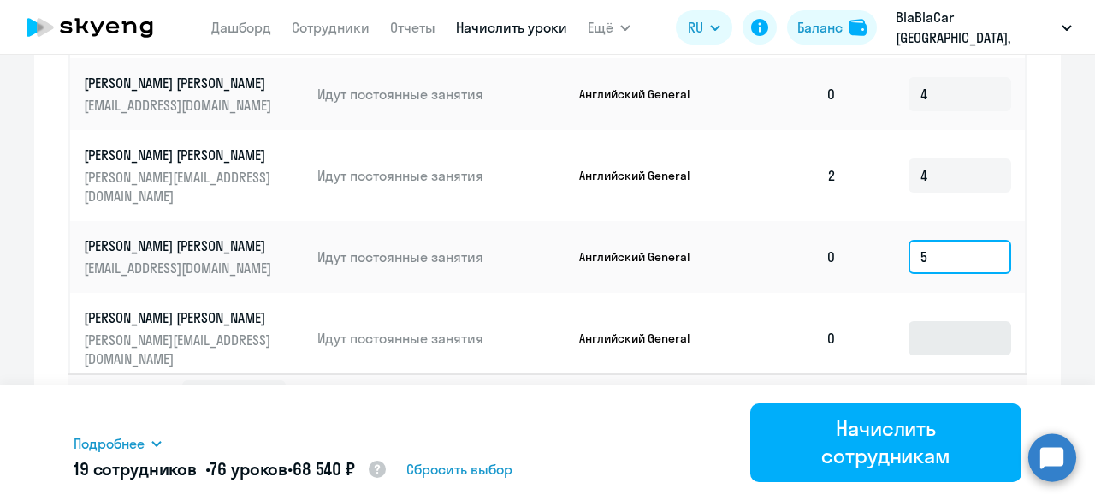
type input "5"
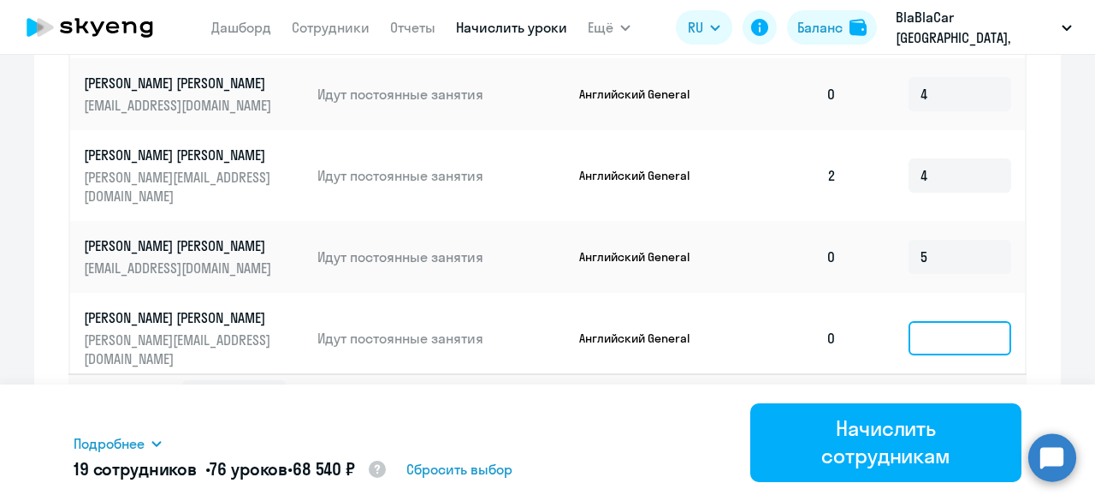
click at [927, 321] on input at bounding box center [960, 338] width 103 height 34
type input "4"
click at [916, 412] on input at bounding box center [960, 429] width 103 height 34
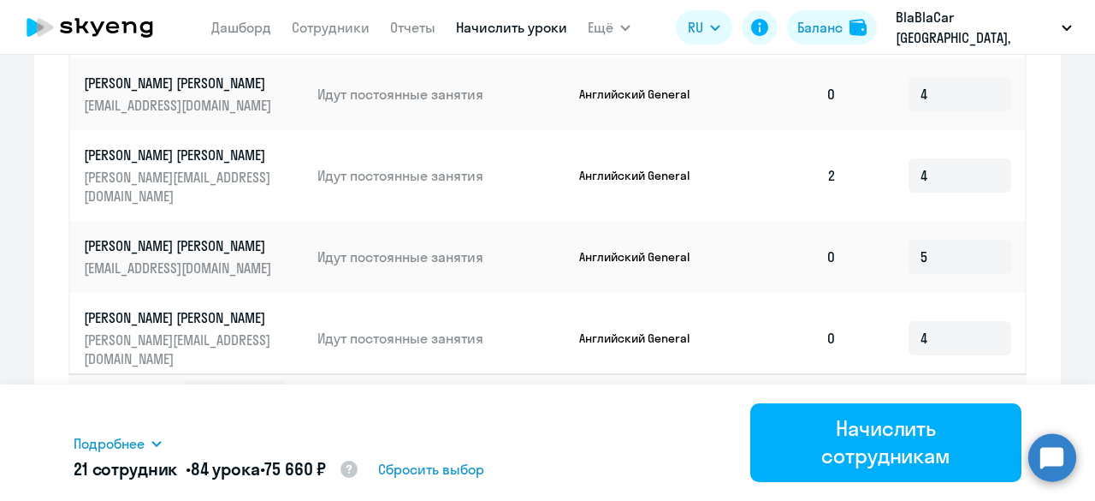
type input "4"
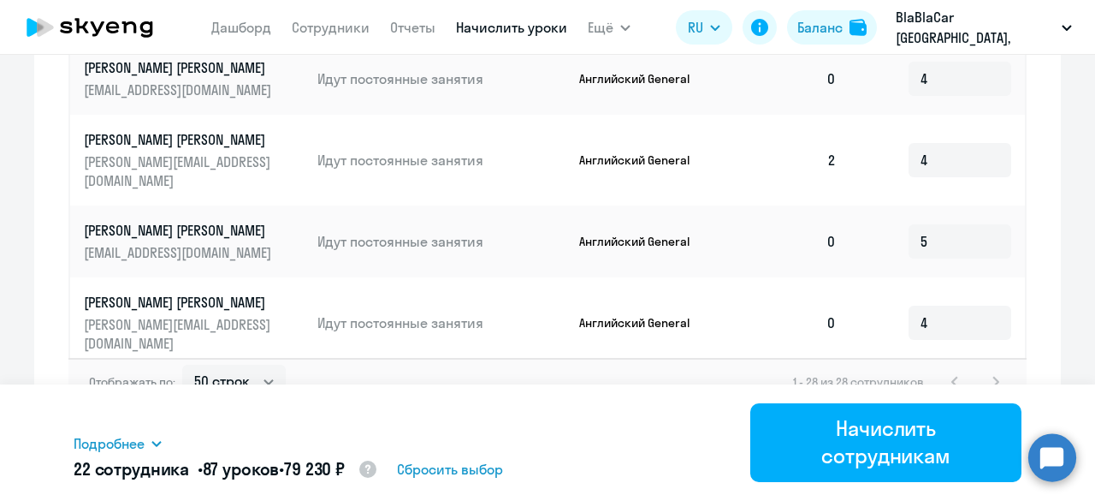
type input "3"
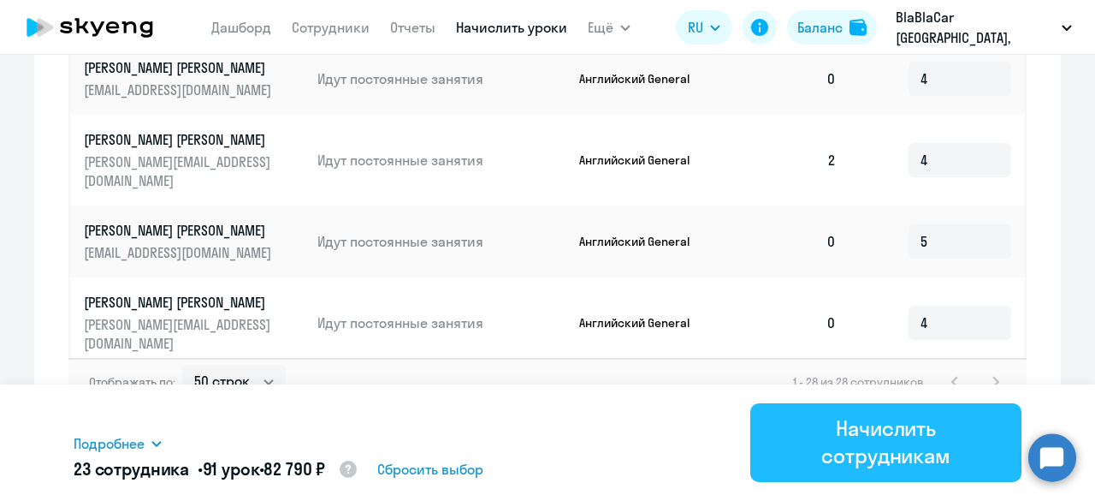
type input "4"
click at [907, 447] on div "Начислить сотрудникам" at bounding box center [885, 441] width 223 height 55
